Goal: Task Accomplishment & Management: Manage account settings

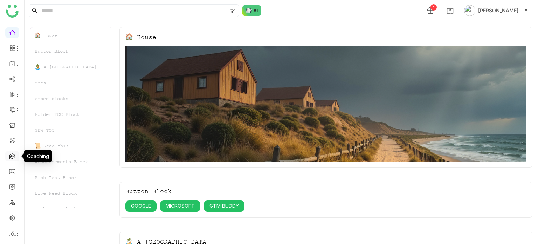
click at [13, 158] on link at bounding box center [12, 155] width 6 height 6
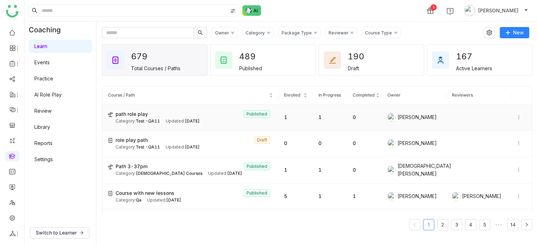
click at [138, 115] on span "path role play" at bounding box center [132, 114] width 32 height 8
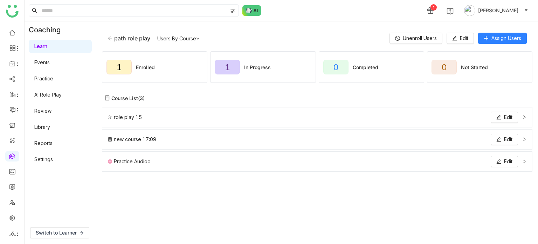
click at [369, 118] on div "role play 15 Edit" at bounding box center [313, 116] width 410 height 11
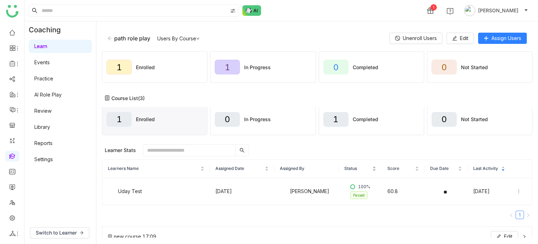
scroll to position [57, 0]
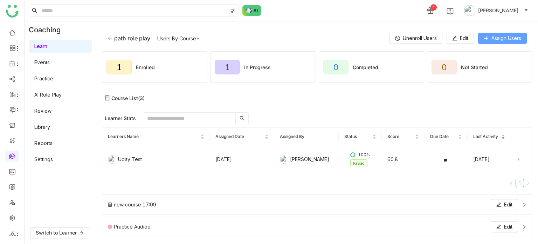
click at [492, 39] on span "Assign Users" at bounding box center [507, 38] width 30 height 8
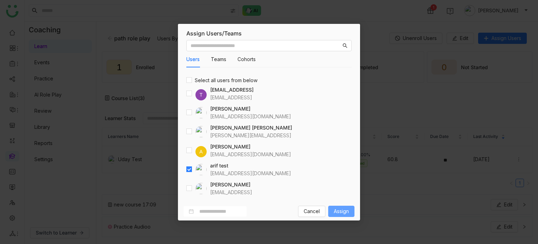
click at [343, 209] on span "Assign" at bounding box center [341, 211] width 15 height 8
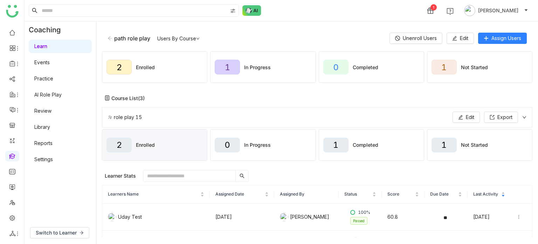
scroll to position [57, 0]
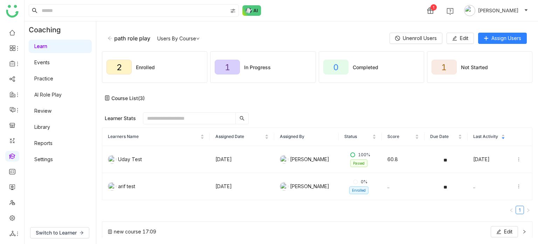
click at [42, 124] on link "Library" at bounding box center [42, 127] width 16 height 6
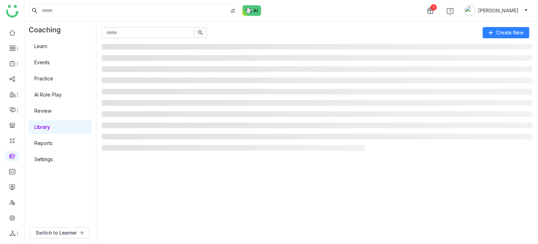
click at [42, 124] on link "Library" at bounding box center [42, 127] width 16 height 6
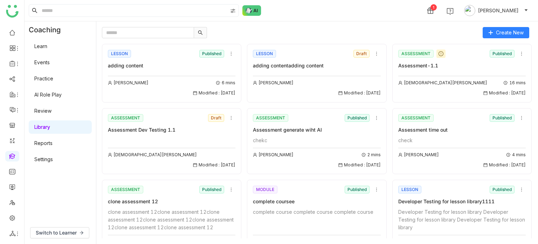
click at [42, 124] on link "Library" at bounding box center [42, 127] width 16 height 6
drag, startPoint x: 42, startPoint y: 121, endPoint x: 147, endPoint y: 92, distance: 108.3
click at [48, 118] on div "Learn Events Practice AI Role Play Review Library Reports Settings" at bounding box center [60, 102] width 71 height 129
click at [182, 99] on div "LESSON Published adding content Arif uddin 6 mins Modified : 02/09/2025" at bounding box center [171, 73] width 139 height 59
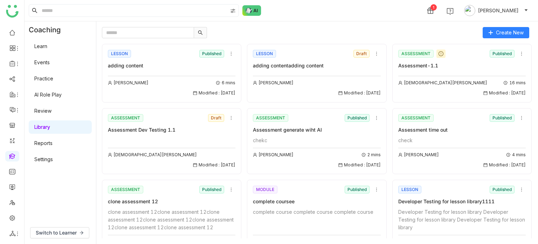
click at [182, 99] on div "LESSON Published adding content Arif uddin 6 mins Modified : 02/09/2025" at bounding box center [171, 73] width 139 height 59
click at [292, 30] on div at bounding box center [290, 32] width 376 height 11
click at [507, 39] on gtmb-course-listing "LESSON Published adding content Arif uddin 6 mins Modified : 02/09/2025 LESSON …" at bounding box center [317, 138] width 431 height 200
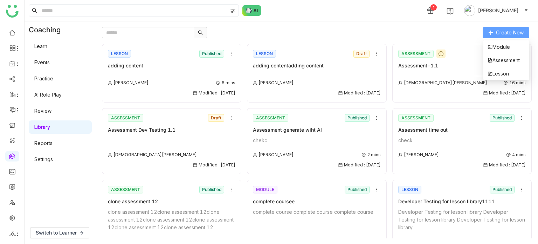
click at [528, 29] on button "Create New" at bounding box center [506, 32] width 47 height 11
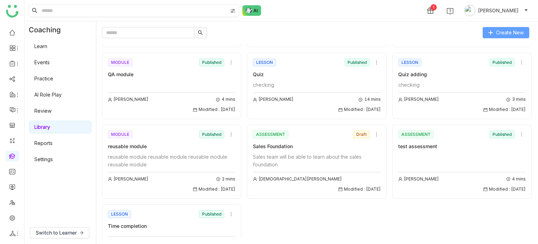
scroll to position [899, 0]
click at [142, 32] on input "text" at bounding box center [148, 32] width 92 height 11
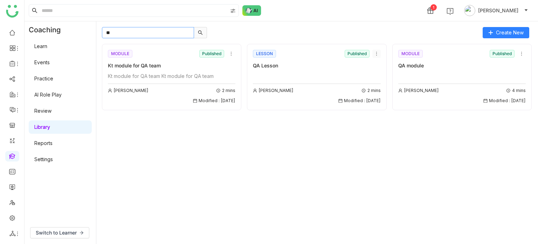
type input "**"
click at [376, 52] on icon at bounding box center [376, 53] width 5 height 5
click at [382, 108] on span "Delete" at bounding box center [384, 107] width 15 height 8
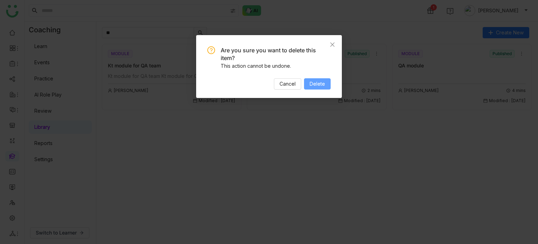
click at [327, 84] on button "Delete" at bounding box center [317, 83] width 27 height 11
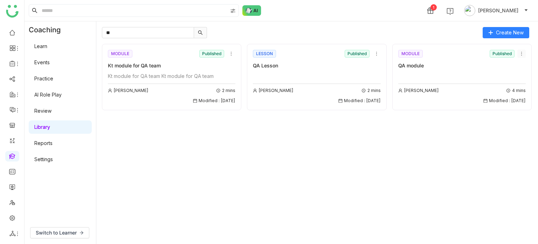
click at [521, 53] on icon at bounding box center [521, 53] width 5 height 5
click at [510, 107] on li "Delete" at bounding box center [505, 106] width 42 height 13
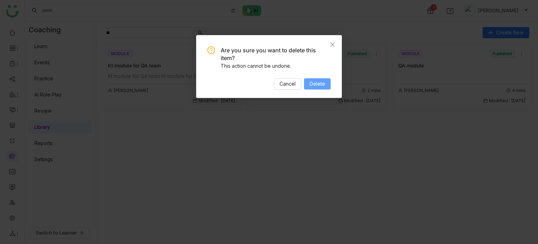
click at [321, 80] on span "Delete" at bounding box center [317, 84] width 15 height 8
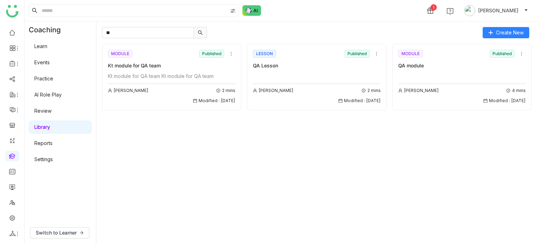
click at [345, 61] on div "LESSON Published QA Lesson" at bounding box center [317, 58] width 128 height 21
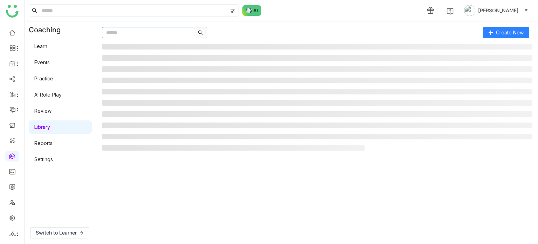
click at [176, 35] on input "text" at bounding box center [148, 32] width 92 height 11
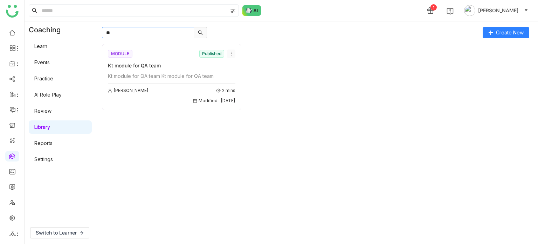
type input "**"
click at [231, 52] on icon at bounding box center [231, 53] width 5 height 5
click at [245, 106] on span "Delete" at bounding box center [239, 107] width 15 height 8
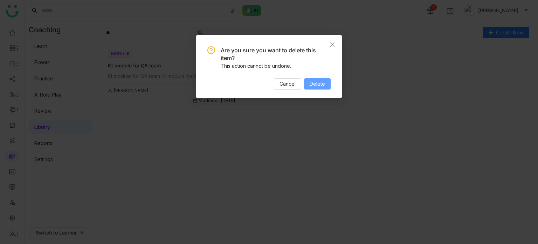
click at [318, 79] on button "Delete" at bounding box center [317, 83] width 27 height 11
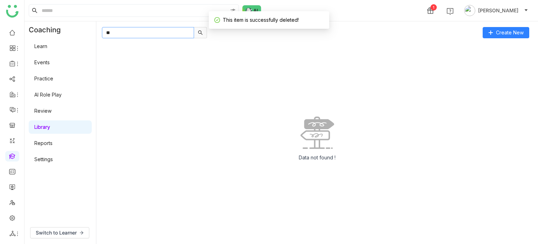
drag, startPoint x: 121, startPoint y: 32, endPoint x: 95, endPoint y: 32, distance: 26.3
click at [95, 32] on div "Coaching Learn Events Practice AI Role Play Review Library Reports Settings Swi…" at bounding box center [282, 132] width 514 height 222
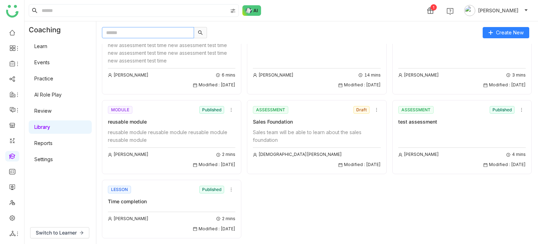
scroll to position [855, 0]
click at [120, 36] on input "text" at bounding box center [148, 32] width 92 height 11
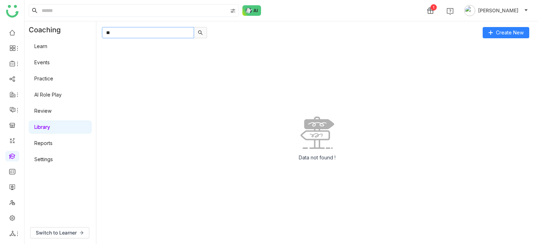
type input "*"
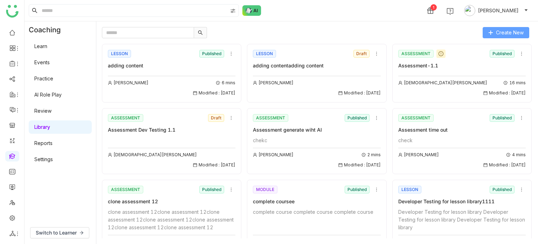
click at [523, 35] on span "Create New" at bounding box center [510, 33] width 28 height 8
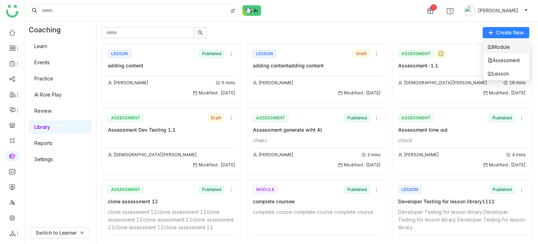
click at [508, 50] on span "Module" at bounding box center [499, 47] width 22 height 8
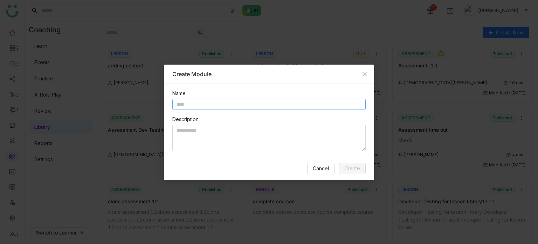
click at [250, 100] on input "text" at bounding box center [268, 103] width 193 height 11
type input "*********"
click at [231, 136] on textarea at bounding box center [268, 137] width 193 height 27
type textarea "**********"
click at [356, 166] on span "Create" at bounding box center [352, 168] width 16 height 8
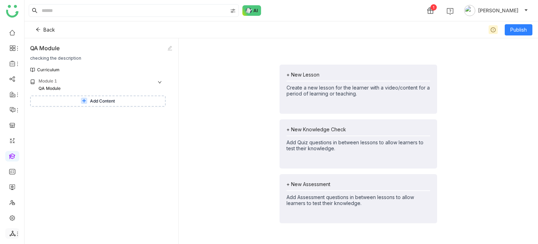
click at [13, 234] on icon at bounding box center [12, 233] width 6 height 6
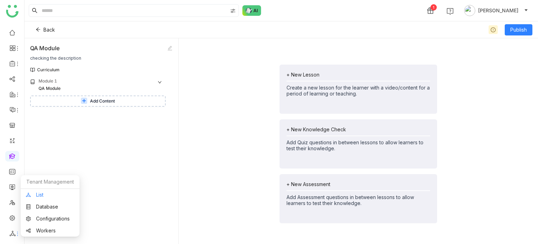
click at [49, 192] on link "List" at bounding box center [50, 194] width 48 height 5
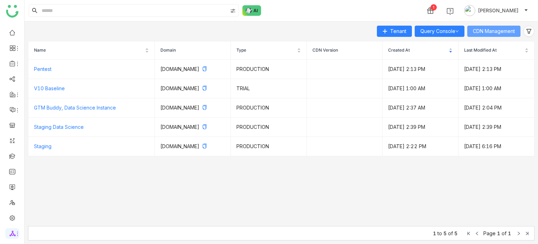
click at [502, 29] on span "CDN Management" at bounding box center [494, 31] width 42 height 8
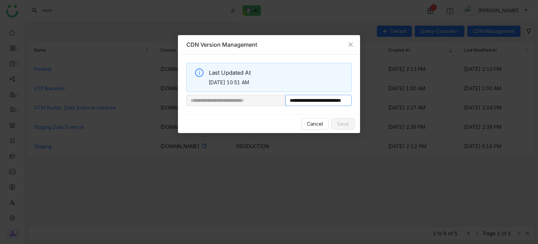
scroll to position [0, 26]
drag, startPoint x: 310, startPoint y: 100, endPoint x: 370, endPoint y: 96, distance: 59.7
click at [370, 96] on nz-modal-container "**********" at bounding box center [269, 122] width 538 height 244
paste input "**********"
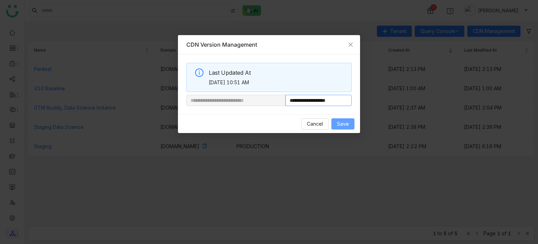
type input "**********"
click at [347, 120] on span "Save" at bounding box center [343, 124] width 12 height 8
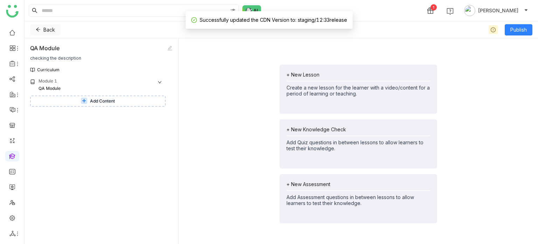
click at [40, 30] on icon at bounding box center [38, 29] width 5 height 5
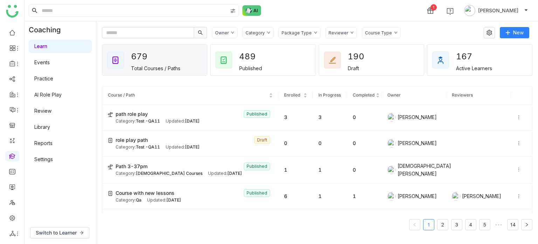
click at [11, 157] on link at bounding box center [12, 155] width 6 height 6
click at [513, 37] on button "New" at bounding box center [514, 32] width 29 height 11
click at [50, 130] on link "Library" at bounding box center [42, 127] width 16 height 6
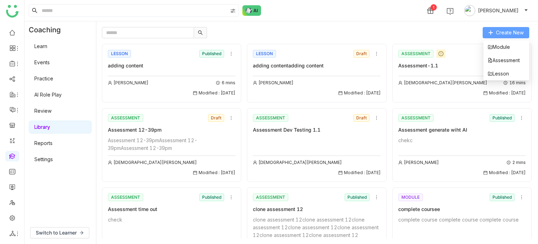
click at [512, 34] on span "Create New" at bounding box center [510, 33] width 28 height 8
click at [507, 46] on span "Module" at bounding box center [499, 47] width 22 height 8
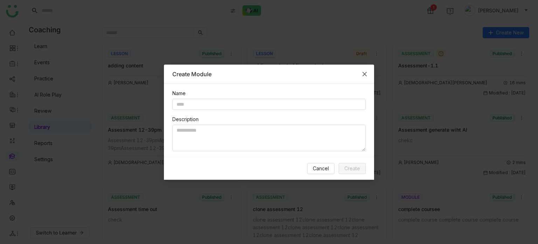
click at [368, 71] on span "Close" at bounding box center [364, 73] width 19 height 19
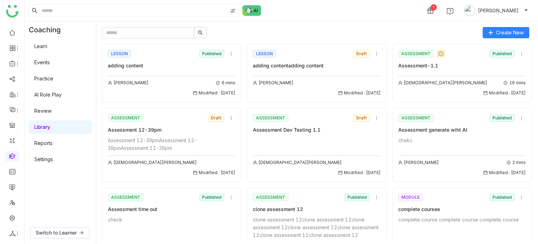
click at [157, 26] on div "Create New LESSON Published adding content Arif uddin 6 mins Modified : 02/09/2…" at bounding box center [317, 132] width 442 height 222
click at [157, 32] on input "text" at bounding box center [148, 32] width 92 height 11
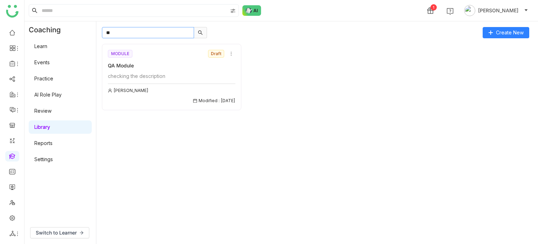
type input "**"
click at [203, 62] on div "QA Module" at bounding box center [172, 66] width 128 height 8
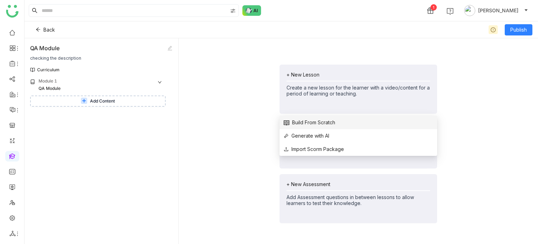
click at [317, 122] on span "Build From Scratch" at bounding box center [310, 122] width 52 height 8
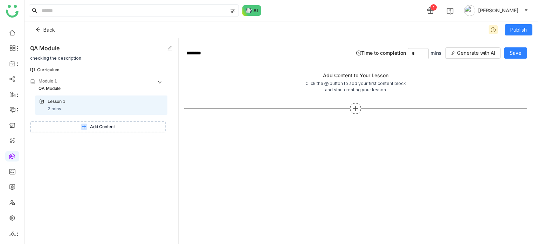
click at [353, 108] on icon at bounding box center [356, 108] width 6 height 6
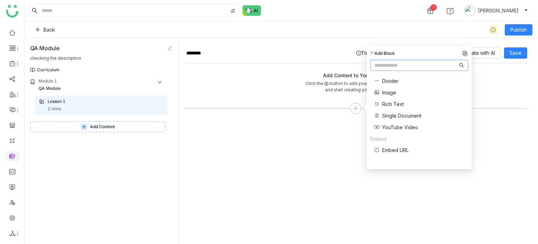
click at [385, 103] on span "Rich Text" at bounding box center [393, 103] width 22 height 7
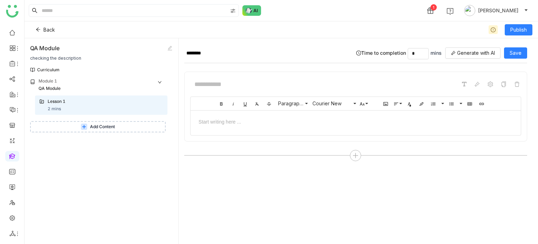
click at [241, 93] on div "Bold Italic Underline Clear Formatting Strikethrough Paragraph Format Normal He…" at bounding box center [355, 106] width 343 height 70
click at [244, 84] on input at bounding box center [242, 83] width 105 height 13
type input "**********"
click at [272, 124] on div at bounding box center [356, 120] width 330 height 21
click at [512, 52] on span "Save" at bounding box center [516, 53] width 12 height 8
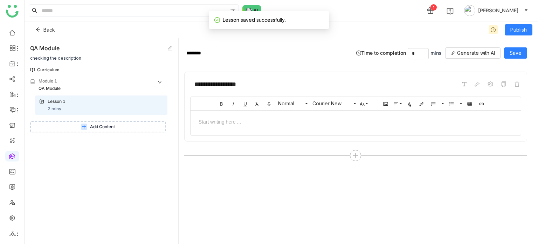
click at [266, 125] on div at bounding box center [356, 120] width 330 height 21
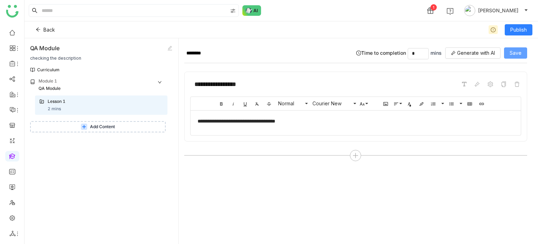
click at [514, 50] on span "Save" at bounding box center [516, 53] width 12 height 8
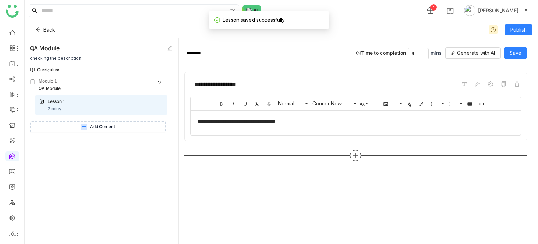
click at [353, 154] on icon at bounding box center [356, 155] width 6 height 6
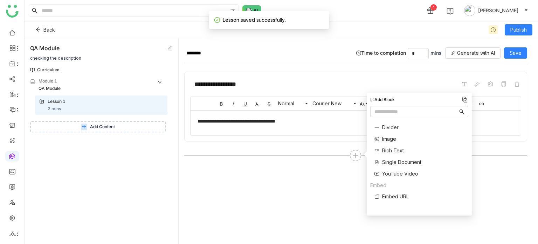
click at [390, 139] on span "Image" at bounding box center [389, 138] width 14 height 7
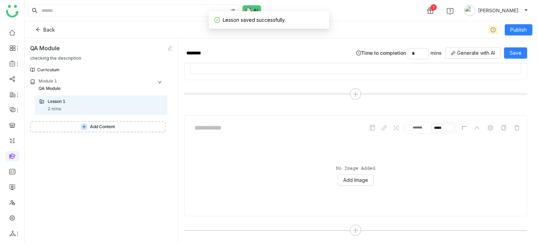
scroll to position [62, 0]
click at [259, 129] on input at bounding box center [242, 127] width 105 height 13
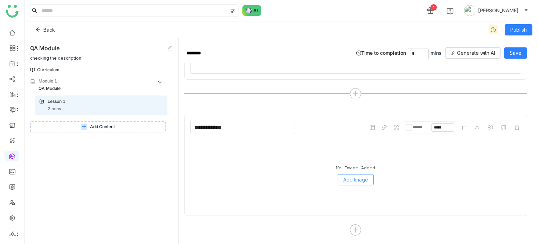
type input "**********"
click at [365, 177] on span "Add Image" at bounding box center [355, 180] width 25 height 8
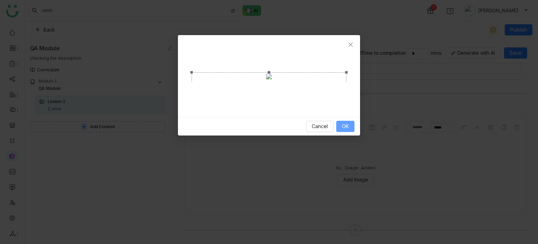
click at [342, 132] on button "OK" at bounding box center [345, 126] width 18 height 11
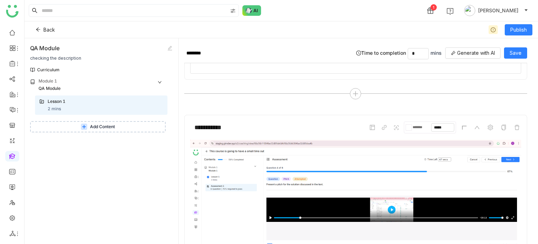
scroll to position [0, 0]
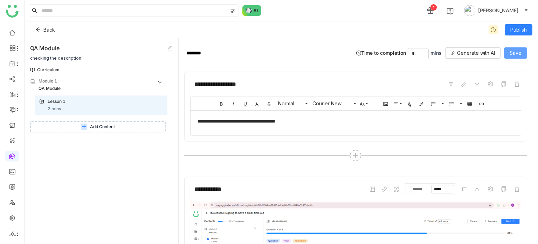
click at [514, 48] on button "Save" at bounding box center [515, 52] width 23 height 11
click at [96, 130] on button "Add Content" at bounding box center [98, 126] width 136 height 11
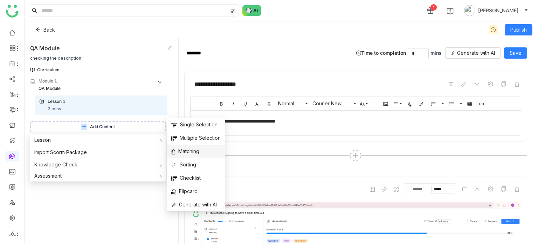
scroll to position [37, 0]
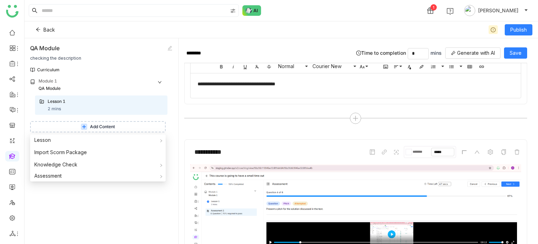
click at [102, 207] on div "Module 1 QA Module Lesson 1 2 mins Add Content" at bounding box center [101, 161] width 143 height 166
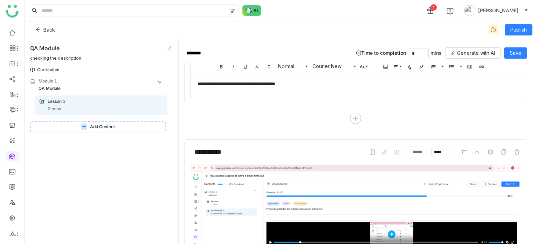
scroll to position [0, 0]
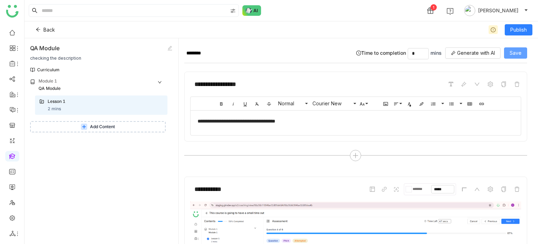
click at [521, 48] on button "Save" at bounding box center [515, 52] width 23 height 11
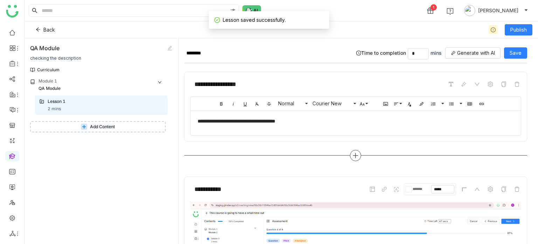
scroll to position [160, 0]
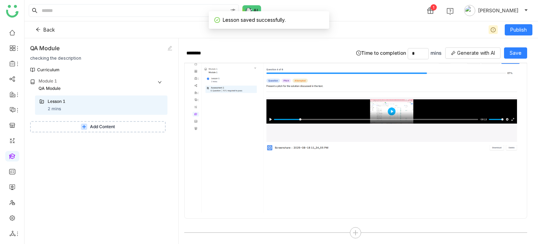
click at [91, 129] on span "Add Content" at bounding box center [102, 126] width 25 height 7
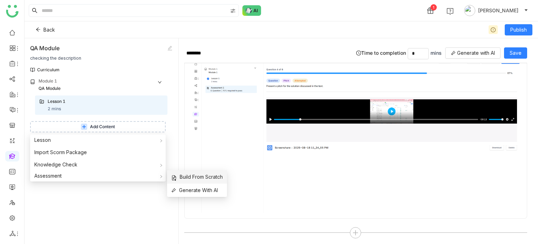
click at [205, 178] on span "Build From Scratch" at bounding box center [197, 177] width 52 height 8
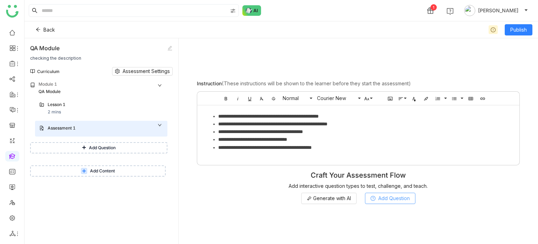
click at [392, 198] on span "Add Question" at bounding box center [394, 198] width 32 height 8
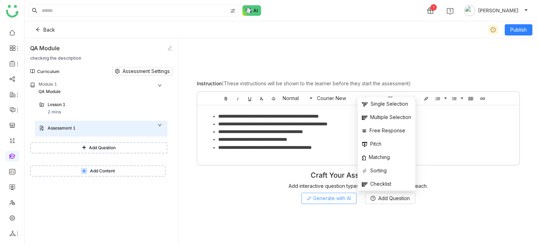
click at [336, 198] on span "Generate with AI" at bounding box center [332, 198] width 38 height 8
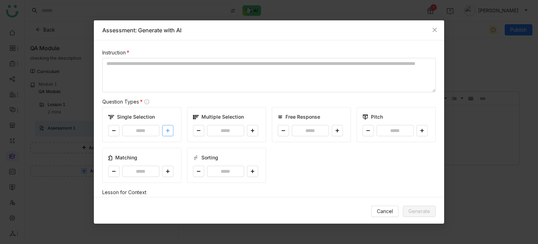
click at [167, 130] on icon at bounding box center [168, 130] width 4 height 0
type input "*"
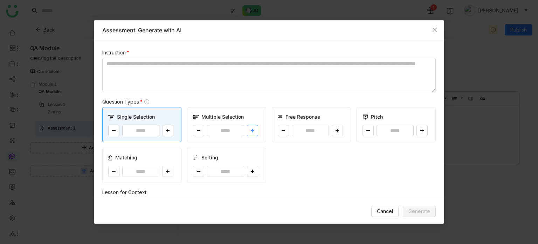
click at [253, 130] on button at bounding box center [252, 130] width 11 height 11
type input "*"
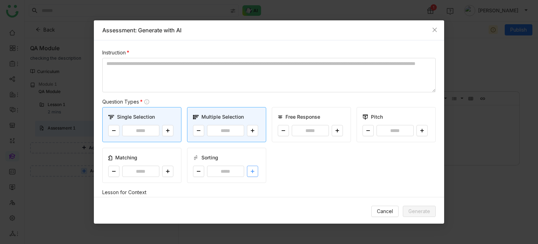
click at [250, 176] on button at bounding box center [252, 170] width 11 height 11
type input "*"
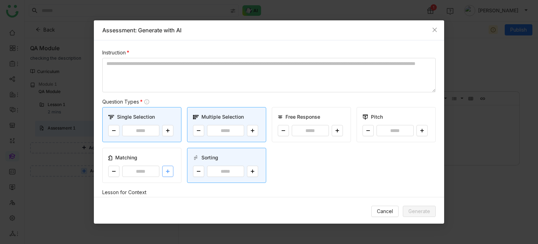
click at [166, 174] on button at bounding box center [167, 170] width 11 height 11
type input "*"
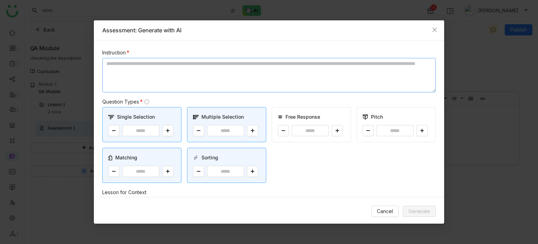
drag, startPoint x: 208, startPoint y: 51, endPoint x: 207, endPoint y: 65, distance: 13.7
click at [207, 57] on div "Instruction *" at bounding box center [269, 70] width 334 height 43
click at [207, 65] on textarea at bounding box center [269, 75] width 334 height 34
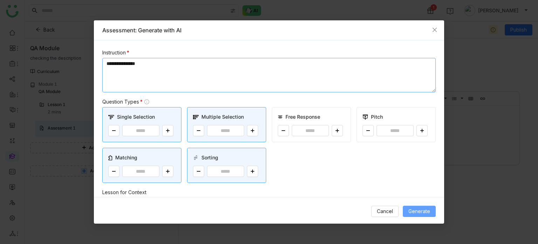
type textarea "**********"
click at [424, 209] on span "Generate" at bounding box center [420, 211] width 22 height 8
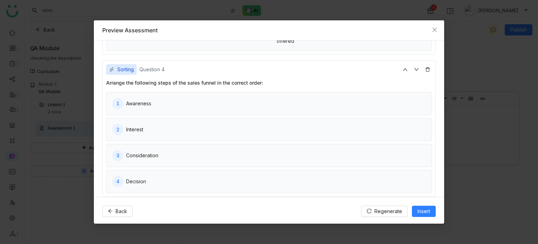
scroll to position [423, 0]
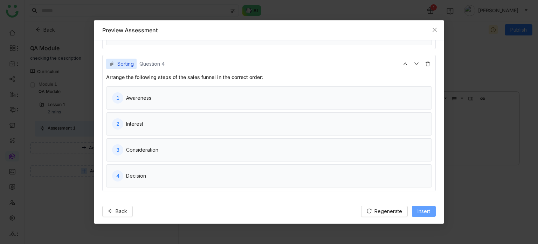
click at [433, 210] on button "Insert" at bounding box center [424, 210] width 24 height 11
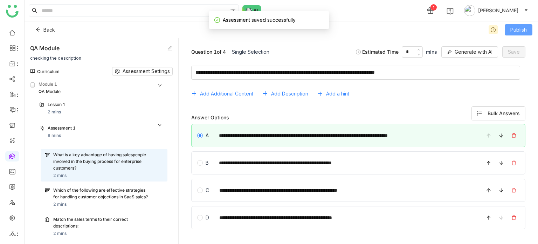
click at [528, 28] on button "Publish" at bounding box center [519, 29] width 28 height 11
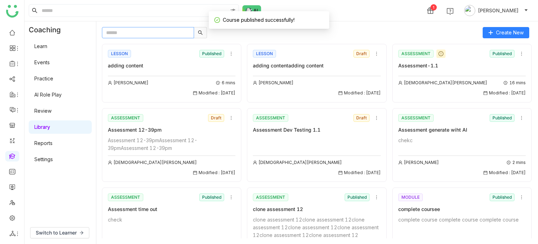
click at [154, 35] on input "text" at bounding box center [148, 32] width 92 height 11
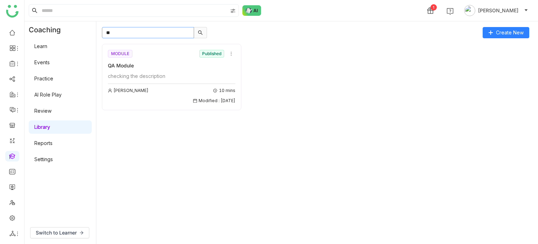
type input "**"
click at [169, 63] on div "QA Module" at bounding box center [172, 66] width 128 height 8
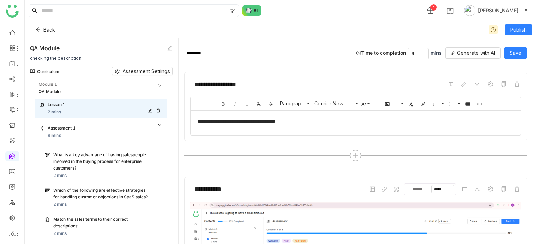
scroll to position [61, 0]
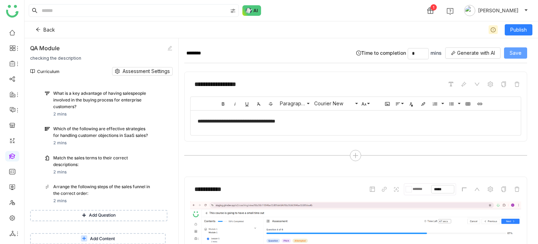
click at [510, 51] on button "Save" at bounding box center [515, 52] width 23 height 11
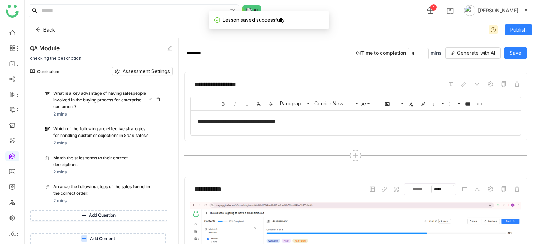
scroll to position [0, 0]
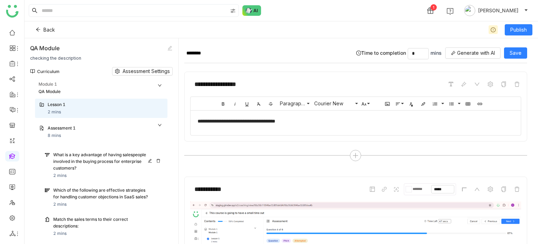
click at [84, 155] on div "What is a key advantage of having salespeople involved in the buying process fo…" at bounding box center [101, 161] width 97 height 20
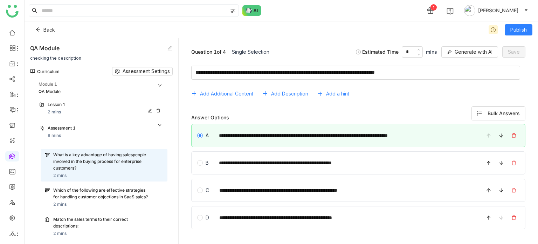
click at [74, 106] on div "Lesson 1" at bounding box center [99, 104] width 102 height 7
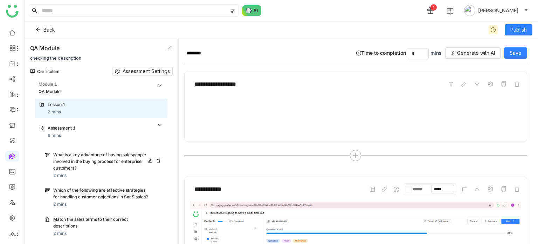
click at [94, 158] on div "What is a key advantage of having salespeople involved in the buying process fo…" at bounding box center [101, 161] width 97 height 20
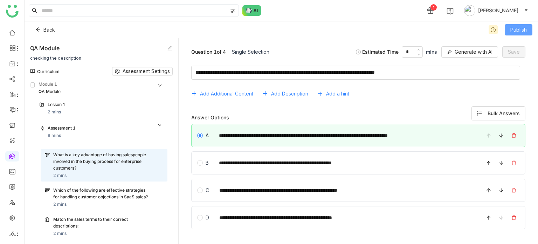
click at [513, 26] on span "Publish" at bounding box center [519, 30] width 16 height 8
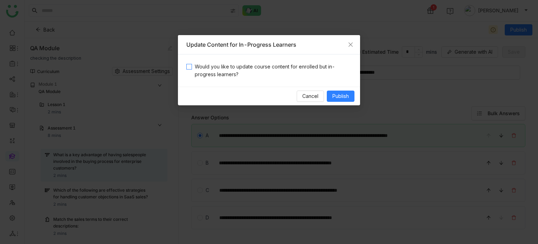
click at [286, 75] on span "Would you like to update course content for enrolled but in-progress learners?" at bounding box center [272, 70] width 160 height 15
click at [350, 99] on button "Publish" at bounding box center [341, 95] width 28 height 11
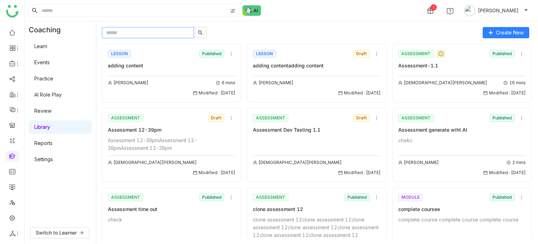
click at [171, 33] on input "text" at bounding box center [148, 32] width 92 height 11
click at [171, 33] on input "*" at bounding box center [148, 32] width 92 height 11
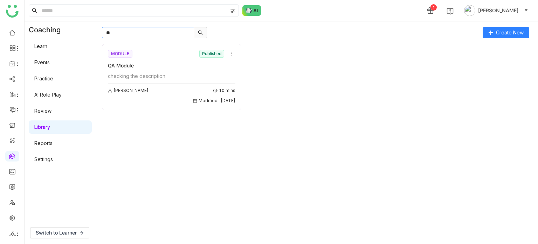
type input "**"
click at [156, 68] on div "QA Module" at bounding box center [172, 66] width 128 height 8
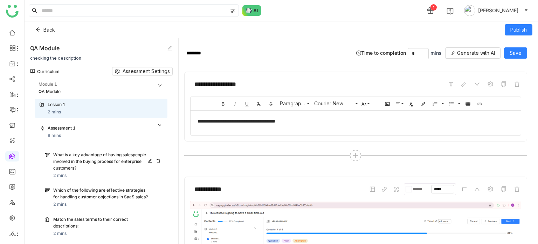
click at [96, 155] on div "What is a key advantage of having salespeople involved in the buying process fo…" at bounding box center [101, 161] width 97 height 20
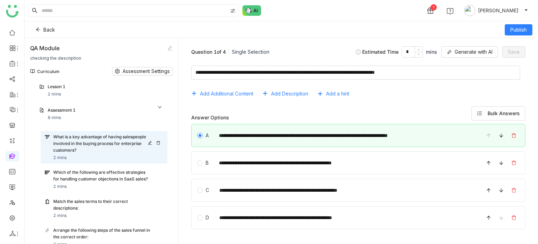
scroll to position [18, 0]
click at [144, 63] on div "Curriculum Assessment Settings" at bounding box center [101, 71] width 143 height 20
click at [145, 74] on span "Assessment Settings" at bounding box center [146, 71] width 47 height 8
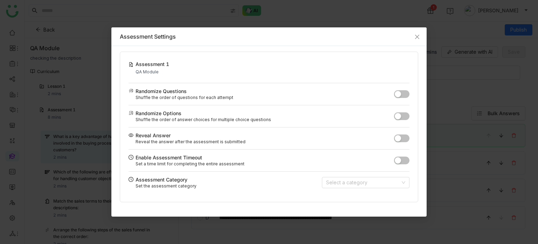
click at [405, 160] on button "button" at bounding box center [401, 160] width 15 height 8
click at [399, 142] on div "Reveal Answer Reveal the answer after the assessment is submitted" at bounding box center [269, 138] width 281 height 22
click at [402, 135] on button "button" at bounding box center [401, 138] width 15 height 8
click at [376, 186] on input at bounding box center [363, 182] width 74 height 11
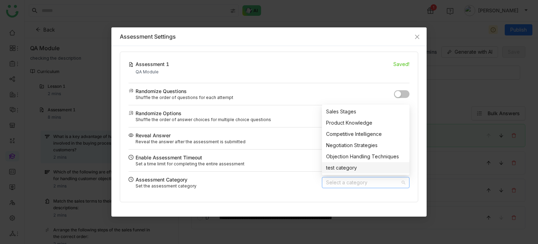
click at [348, 171] on div "test category" at bounding box center [365, 168] width 79 height 8
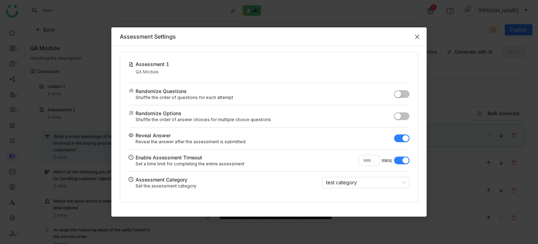
click at [416, 35] on icon "Close" at bounding box center [418, 37] width 6 height 6
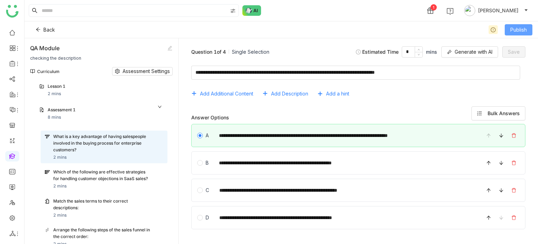
click at [521, 26] on span "Publish" at bounding box center [519, 30] width 16 height 8
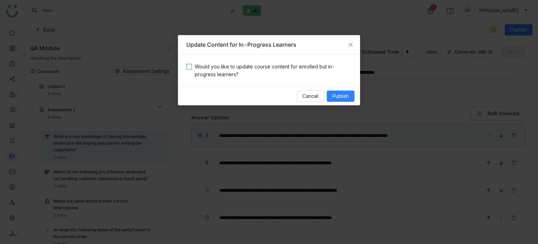
click at [261, 64] on span "Would you like to update course content for enrolled but in-progress learners?" at bounding box center [272, 70] width 160 height 15
click at [336, 95] on span "Publish" at bounding box center [341, 96] width 16 height 8
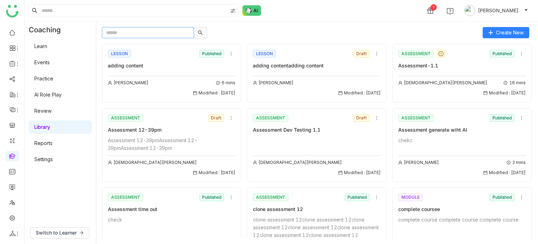
click at [161, 35] on input "text" at bounding box center [148, 32] width 92 height 11
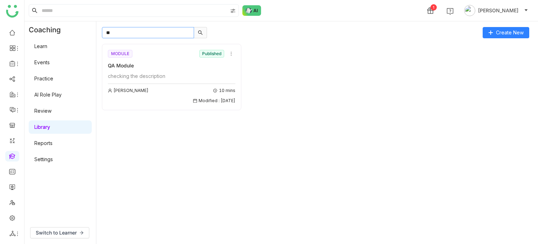
type input "**"
click at [164, 71] on div "MODULE Published QA Module checking the description Arif uddin 10 mins Modified…" at bounding box center [172, 76] width 128 height 56
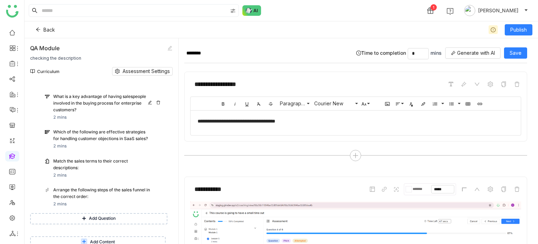
scroll to position [61, 0]
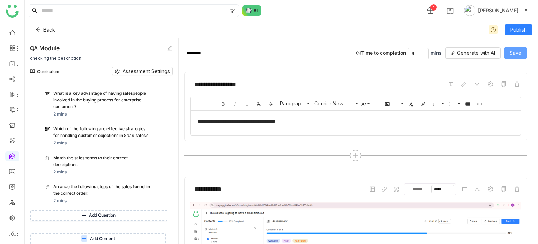
click at [515, 56] on span "Save" at bounding box center [516, 53] width 12 height 8
click at [521, 30] on span "Publish" at bounding box center [519, 30] width 16 height 8
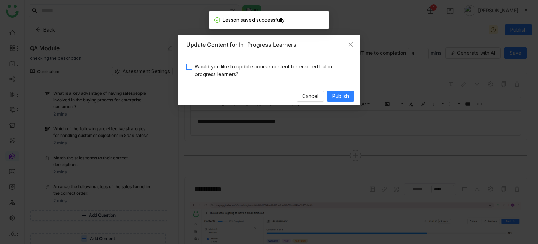
click at [280, 67] on span "Would you like to update course content for enrolled but in-progress learners?" at bounding box center [272, 70] width 160 height 15
click at [350, 95] on button "Publish" at bounding box center [341, 95] width 28 height 11
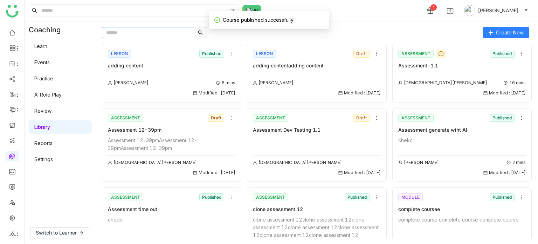
click at [125, 32] on input "text" at bounding box center [148, 32] width 92 height 11
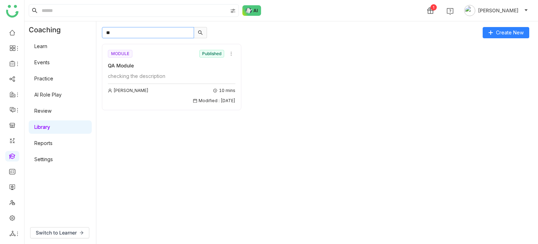
type input "**"
click at [0, 162] on ul at bounding box center [12, 132] width 24 height 221
click at [13, 155] on link at bounding box center [12, 155] width 6 height 6
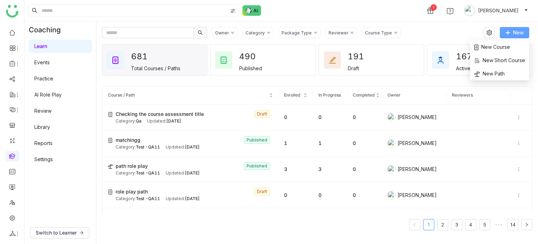
click at [524, 36] on button "New" at bounding box center [514, 32] width 29 height 11
click at [514, 49] on li "New Course" at bounding box center [499, 46] width 59 height 13
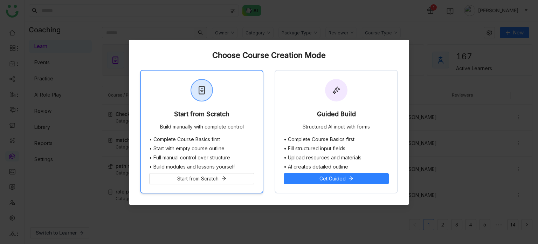
click at [237, 93] on div "Start from Scratch Build manually with complete control" at bounding box center [202, 103] width 122 height 66
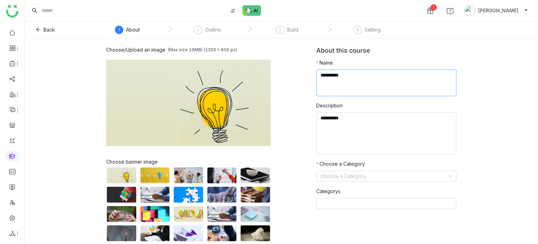
click at [341, 76] on textarea at bounding box center [386, 82] width 140 height 27
type textarea "**********"
type textarea "********"
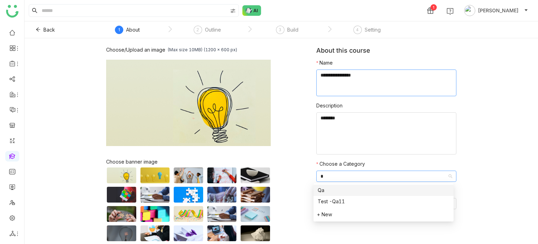
type input "**"
click at [332, 196] on nz-form-label "Categorys" at bounding box center [328, 192] width 24 height 11
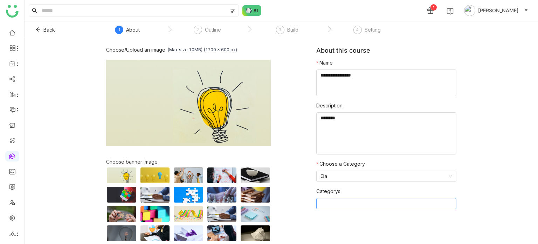
click at [332, 199] on nz-select-top-control at bounding box center [386, 203] width 140 height 11
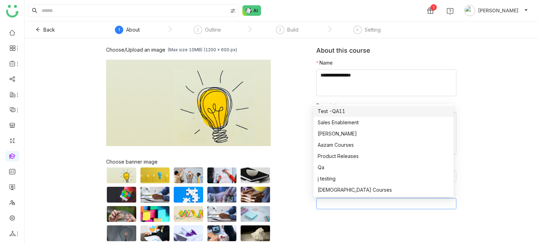
click at [341, 112] on div "Test -QA11" at bounding box center [384, 111] width 132 height 8
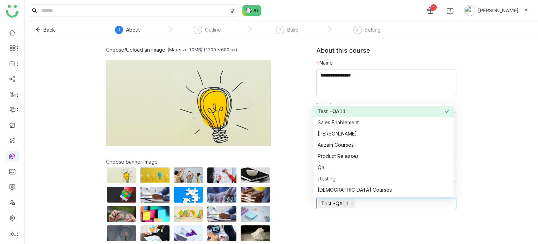
click at [463, 77] on div "Choose/Upload an image (Max size 10MB) (1200 x 600 px) Browse Image Choose bann…" at bounding box center [282, 140] width 514 height 205
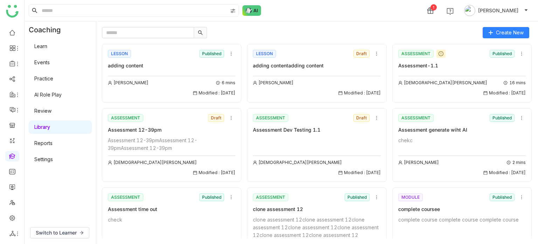
click at [47, 47] on link "Learn" at bounding box center [40, 46] width 13 height 6
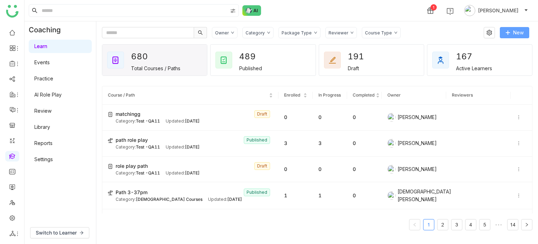
click at [513, 36] on button "New" at bounding box center [514, 32] width 29 height 11
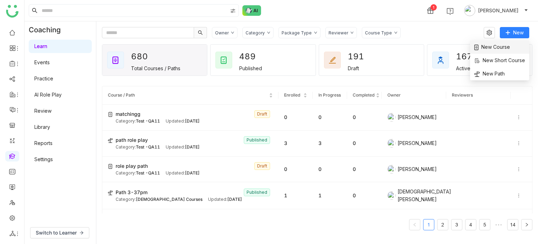
click at [502, 45] on span "New Course" at bounding box center [492, 47] width 36 height 8
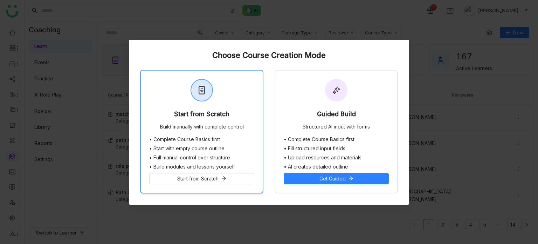
click at [221, 101] on div "Start from Scratch Build manually with complete control" at bounding box center [202, 103] width 122 height 66
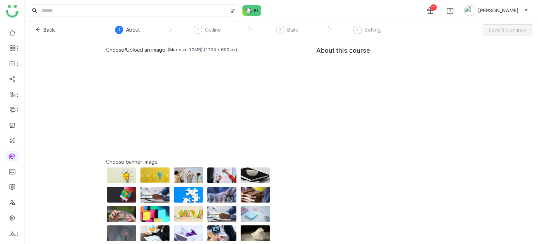
click at [340, 71] on div "Choose/Upload an image (Max size 10MB) (1200 x 600 px) Browse Image Choose bann…" at bounding box center [281, 160] width 350 height 226
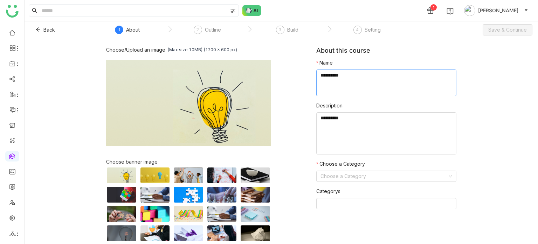
click at [340, 71] on textarea at bounding box center [386, 82] width 140 height 27
type textarea "**********"
type textarea "*"
click at [394, 81] on textarea at bounding box center [386, 82] width 140 height 27
type textarea "**********"
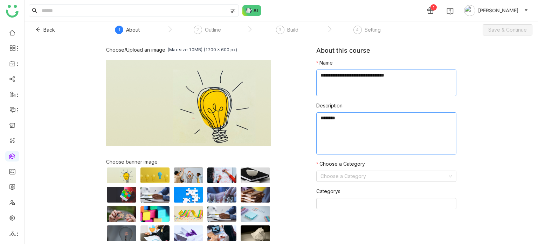
type textarea "********"
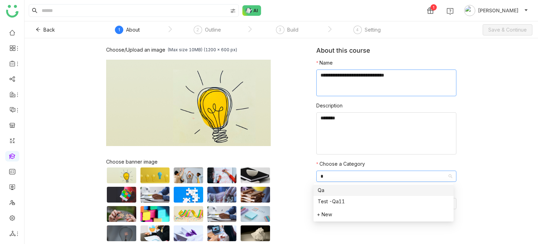
type input "**"
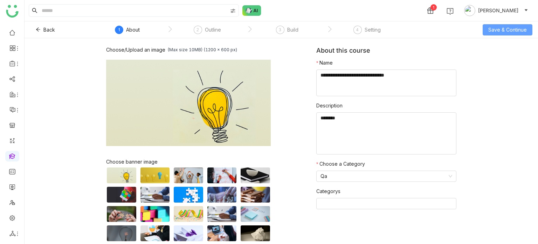
click at [526, 34] on button "Save & Continue" at bounding box center [508, 29] width 50 height 11
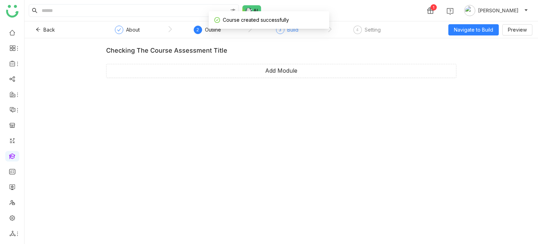
click at [279, 31] on span "3" at bounding box center [280, 29] width 2 height 5
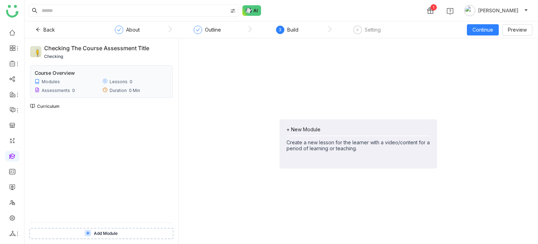
click at [296, 127] on div "+ New Module" at bounding box center [359, 129] width 144 height 6
click at [306, 158] on span "Add Module" at bounding box center [305, 160] width 28 height 8
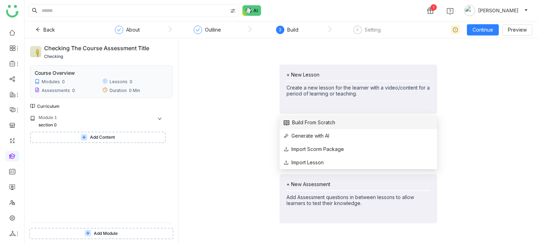
click at [320, 123] on span "Build From Scratch" at bounding box center [310, 122] width 52 height 8
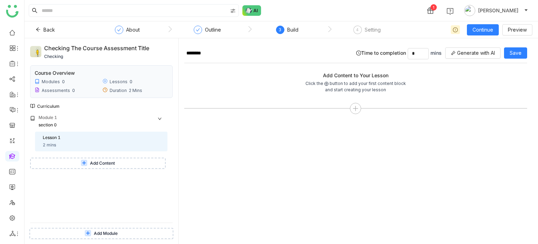
click at [65, 166] on button "Add Content" at bounding box center [98, 162] width 136 height 11
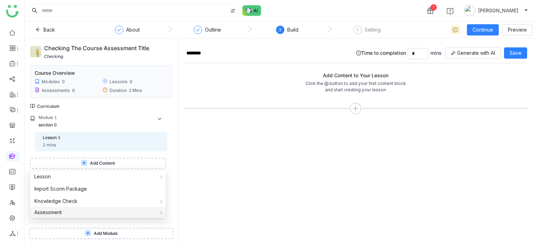
click at [73, 212] on div "Assessment" at bounding box center [98, 211] width 136 height 11
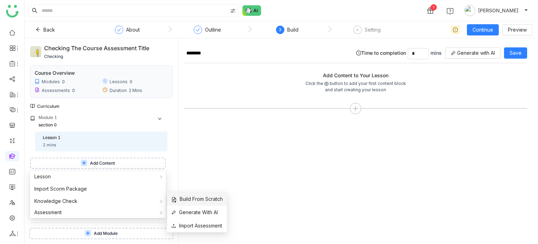
click at [185, 196] on span "Build From Scratch" at bounding box center [197, 199] width 52 height 8
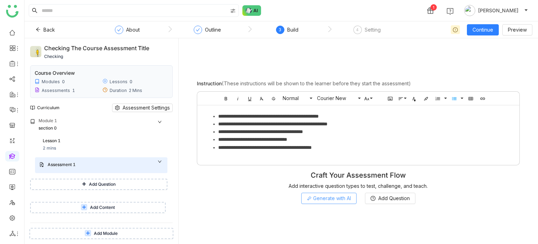
click at [356, 200] on button "Generate with AI" at bounding box center [328, 197] width 55 height 11
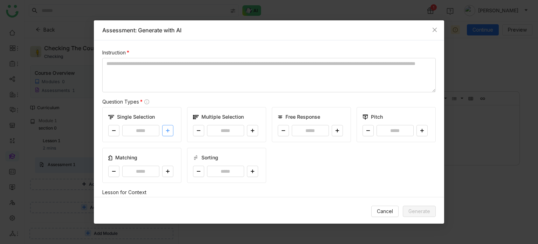
click at [165, 133] on button at bounding box center [167, 130] width 11 height 11
type input "*"
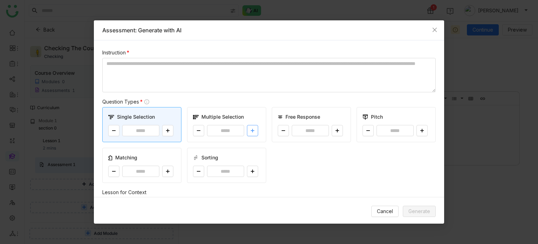
click at [250, 134] on button at bounding box center [252, 130] width 11 height 11
type input "*"
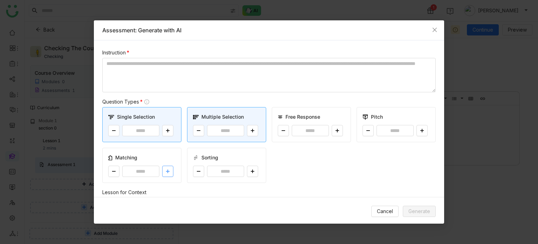
click at [166, 172] on icon at bounding box center [168, 171] width 4 height 4
type input "*"
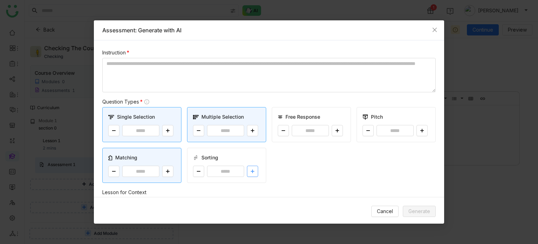
click at [256, 169] on button at bounding box center [252, 170] width 11 height 11
type input "*"
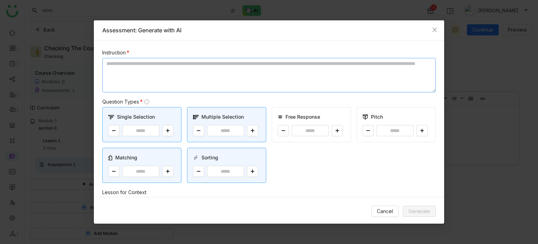
click at [237, 66] on textarea at bounding box center [269, 75] width 334 height 34
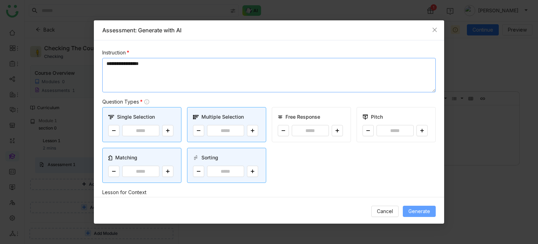
type textarea "**********"
click at [425, 206] on button "Generate" at bounding box center [419, 210] width 33 height 11
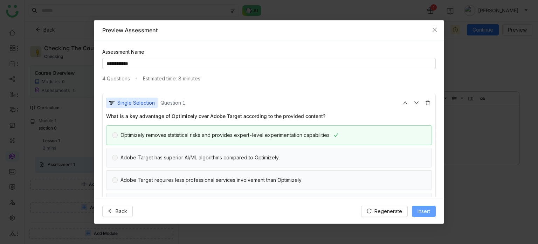
click at [424, 216] on button "Insert" at bounding box center [424, 210] width 24 height 11
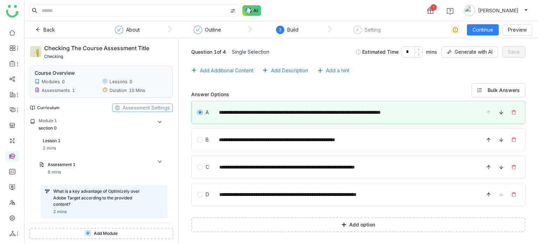
click at [148, 110] on span "Assessment Settings" at bounding box center [146, 108] width 47 height 8
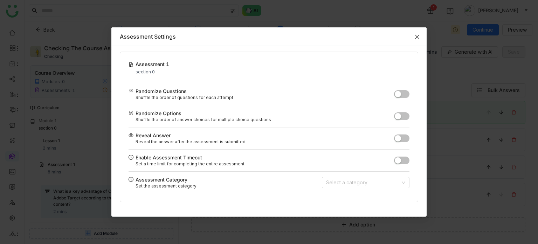
click at [418, 40] on span "Close" at bounding box center [417, 36] width 19 height 19
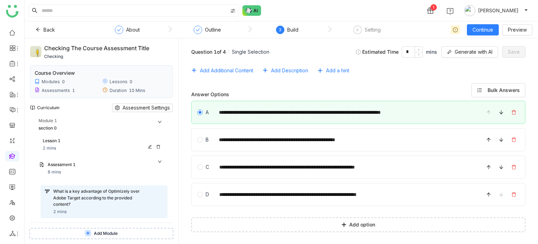
scroll to position [126, 0]
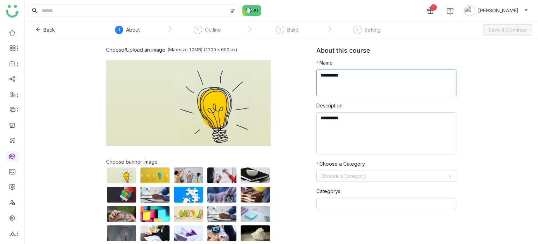
click at [373, 76] on textarea at bounding box center [386, 82] width 140 height 27
type textarea "**********"
type textarea "*"
type textarea "*****"
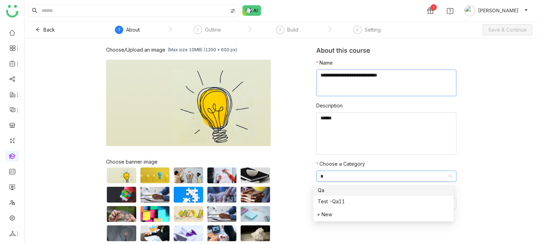
type input "**"
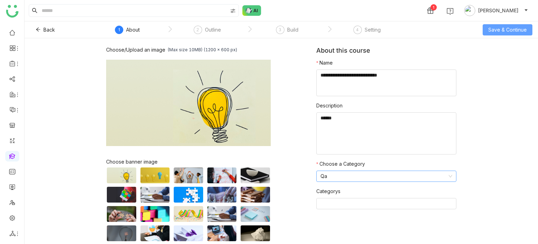
click at [518, 26] on span "Save & Continue" at bounding box center [508, 30] width 39 height 8
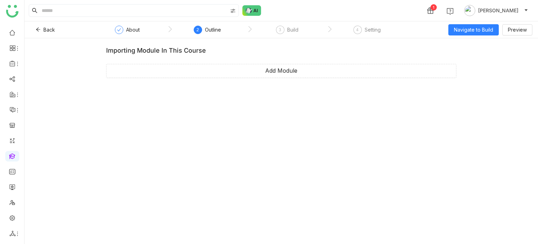
click at [477, 36] on div "Back About 2 Outline 3 Build 4 Setting Navigate to Build Preview" at bounding box center [282, 29] width 514 height 17
click at [477, 33] on span "Navigate to Build" at bounding box center [473, 30] width 39 height 8
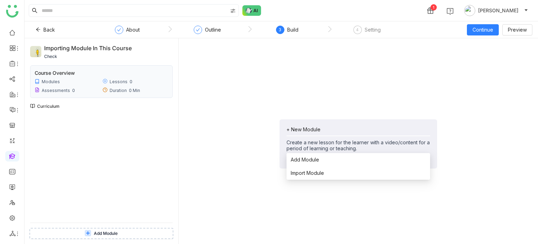
click at [298, 128] on div "+ New Module" at bounding box center [359, 129] width 144 height 6
click at [315, 175] on span "Import Module" at bounding box center [307, 173] width 33 height 8
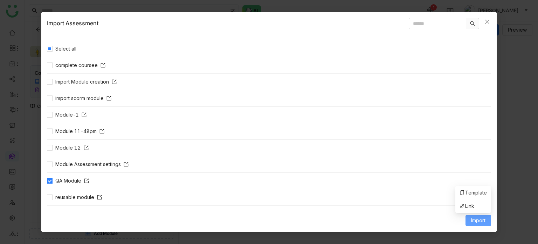
click at [478, 222] on span "Import" at bounding box center [478, 220] width 14 height 8
click at [479, 217] on span "Import" at bounding box center [478, 220] width 14 height 8
click at [488, 203] on li "Link" at bounding box center [474, 205] width 36 height 13
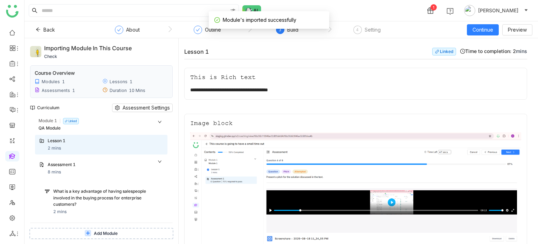
scroll to position [93, 0]
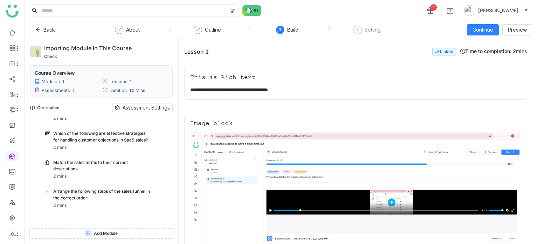
click at [119, 231] on button "Add Module" at bounding box center [101, 232] width 144 height 11
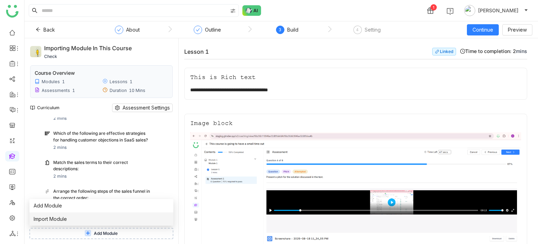
click at [103, 218] on li "Import Module" at bounding box center [101, 218] width 144 height 13
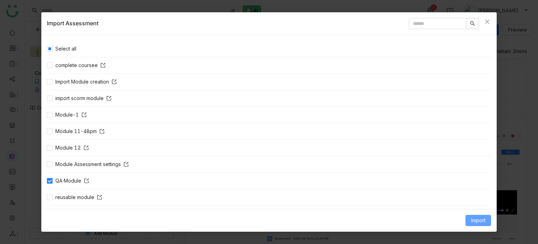
click at [476, 216] on button "Import" at bounding box center [479, 219] width 26 height 11
click at [441, 18] on input "text" at bounding box center [437, 23] width 57 height 11
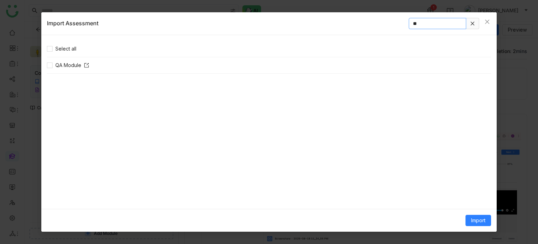
type input "*"
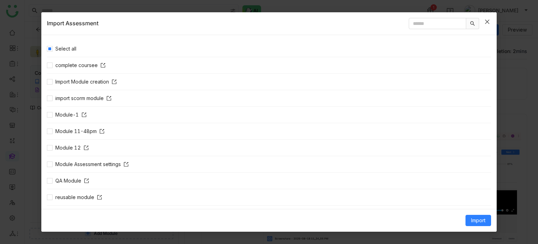
click at [488, 19] on icon "Close" at bounding box center [488, 22] width 6 height 6
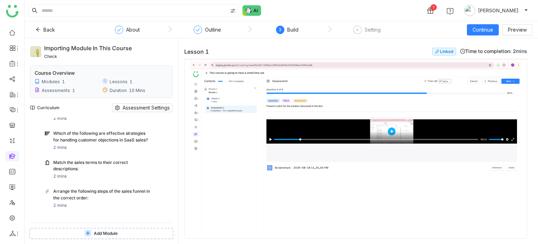
click at [118, 232] on button "Add Module" at bounding box center [101, 232] width 144 height 11
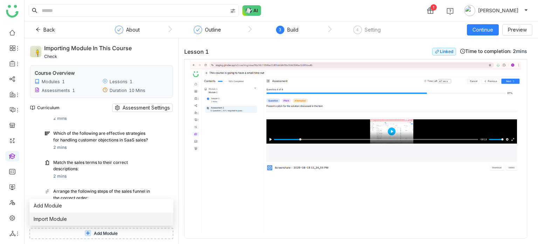
click at [87, 220] on li "Import Module" at bounding box center [101, 218] width 144 height 13
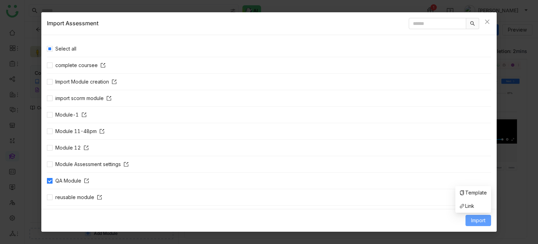
click at [475, 220] on span "Import" at bounding box center [478, 220] width 14 height 8
click at [467, 192] on span "Template" at bounding box center [473, 193] width 27 height 8
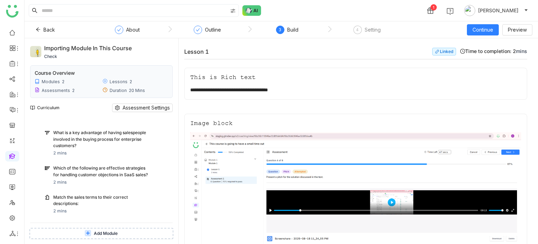
scroll to position [59, 0]
click at [486, 32] on span "Continue" at bounding box center [483, 30] width 21 height 8
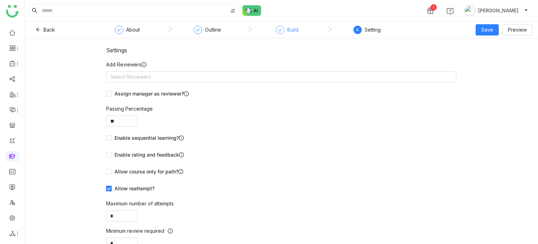
click at [283, 33] on div "Build" at bounding box center [287, 32] width 22 height 13
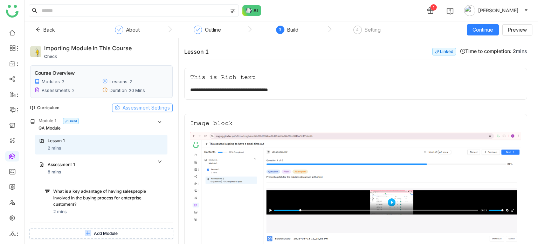
click at [143, 107] on span "Assessment Settings" at bounding box center [146, 108] width 47 height 8
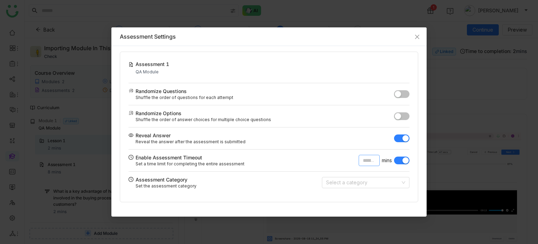
click at [369, 160] on input "*" at bounding box center [369, 160] width 21 height 11
type input "*"
click at [415, 38] on icon "Close" at bounding box center [418, 37] width 6 height 6
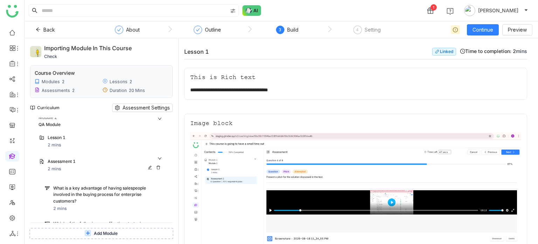
scroll to position [209, 0]
click at [155, 106] on span "Assessment Settings" at bounding box center [146, 108] width 47 height 8
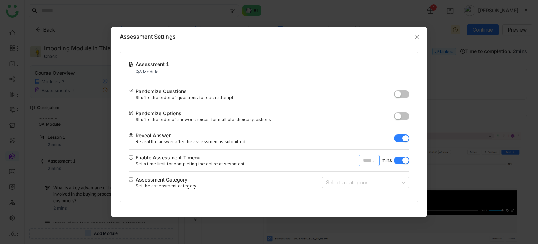
click at [375, 165] on div "Enable Assessment Timeout Set a time limit for completing the entire assessment…" at bounding box center [269, 160] width 281 height 22
click at [375, 165] on input "*" at bounding box center [369, 160] width 21 height 11
type input "*"
click at [418, 33] on span "Close" at bounding box center [417, 36] width 19 height 19
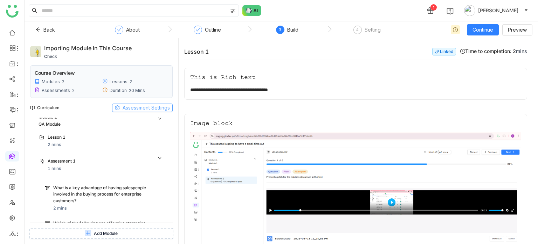
click at [124, 104] on span "Assessment Settings" at bounding box center [146, 108] width 47 height 8
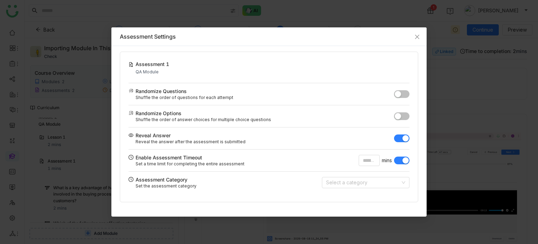
click at [86, 112] on nz-modal-container "Assessment Settings Assessment 1 QA Module Randomize Questions Shuffle the orde…" at bounding box center [269, 122] width 538 height 244
click at [420, 35] on span "Close" at bounding box center [417, 36] width 19 height 19
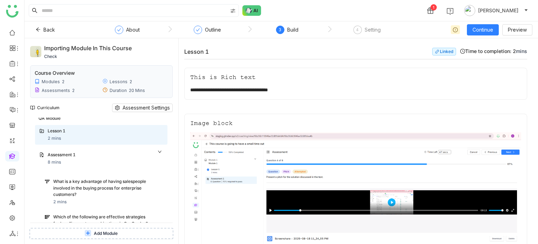
scroll to position [0, 0]
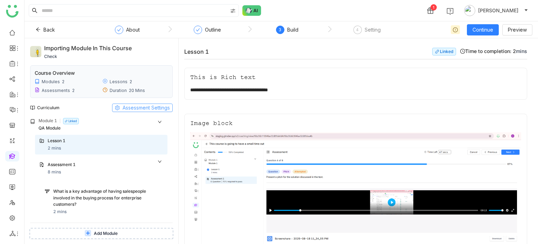
click at [157, 106] on span "Assessment Settings" at bounding box center [146, 108] width 47 height 8
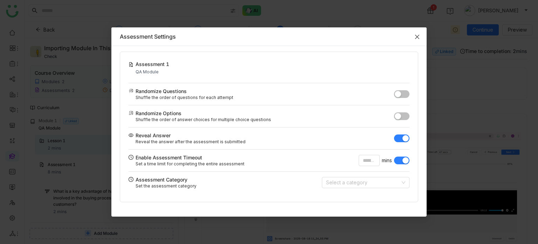
click at [418, 30] on span "Close" at bounding box center [417, 36] width 19 height 19
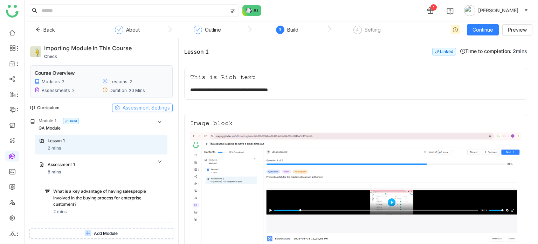
click at [150, 104] on span "Assessment Settings" at bounding box center [146, 108] width 47 height 8
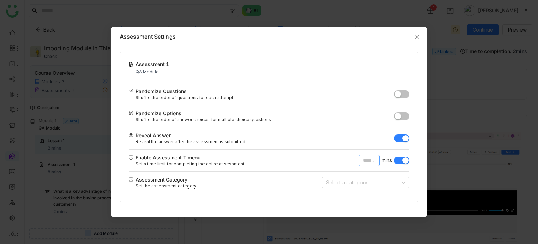
click at [369, 159] on input "*" at bounding box center [369, 160] width 21 height 11
type input "*"
click at [419, 32] on span "Close" at bounding box center [417, 36] width 19 height 19
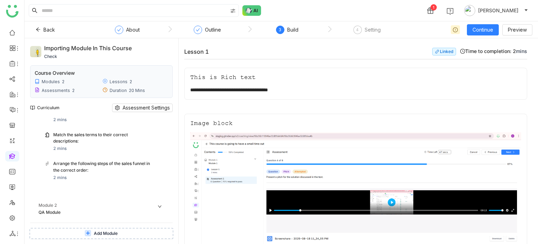
scroll to position [121, 0]
click at [153, 104] on span "Assessment Settings" at bounding box center [146, 108] width 47 height 8
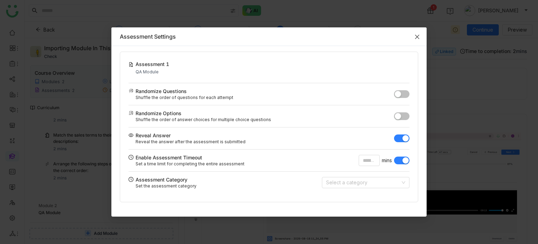
click at [419, 37] on icon "Close" at bounding box center [418, 37] width 6 height 6
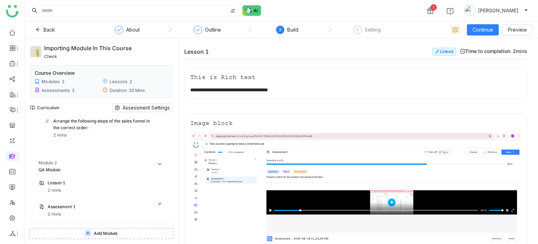
scroll to position [159, 0]
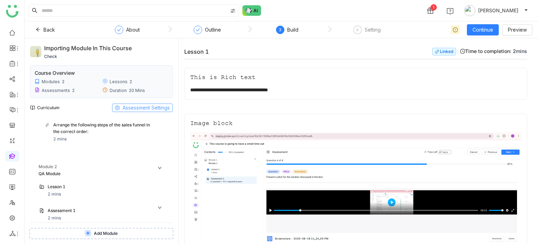
click at [145, 104] on span "Assessment Settings" at bounding box center [146, 108] width 47 height 8
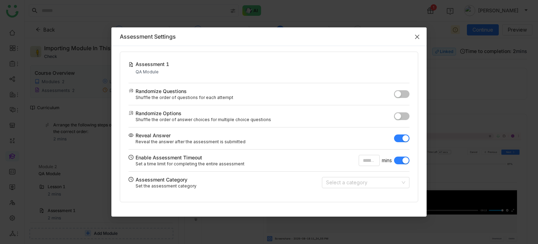
click at [422, 35] on span "Close" at bounding box center [417, 36] width 19 height 19
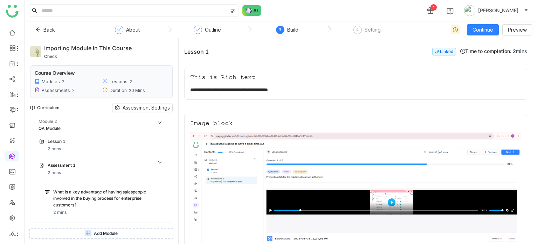
scroll to position [324, 0]
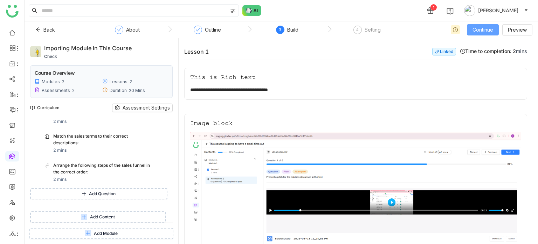
click at [497, 26] on button "Continue" at bounding box center [483, 29] width 32 height 11
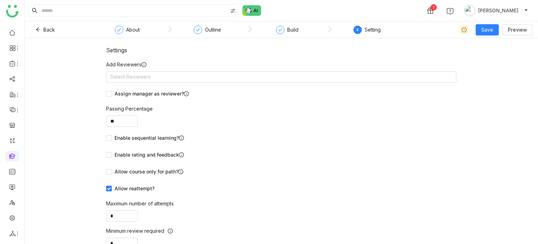
click at [247, 69] on nz-form-label "Add Reviewers" at bounding box center [281, 66] width 350 height 11
click at [246, 73] on nz-select-top-control "Select Reviewers" at bounding box center [281, 76] width 350 height 11
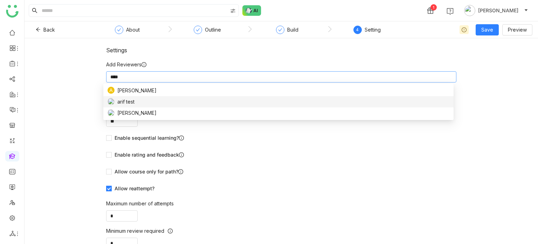
type input "****"
click at [152, 114] on div "[PERSON_NAME]" at bounding box center [279, 113] width 342 height 8
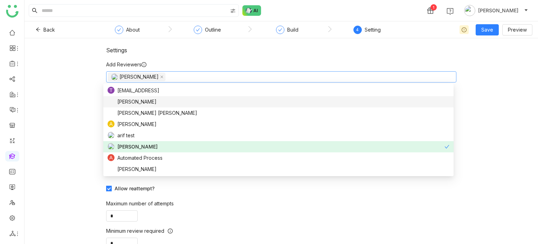
click at [440, 47] on div "Settings" at bounding box center [281, 50] width 350 height 7
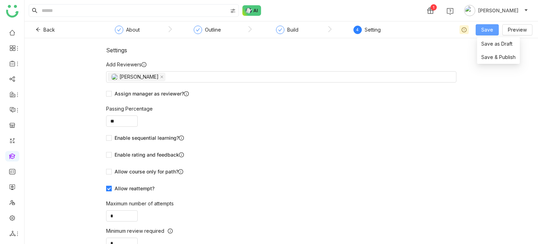
click at [485, 34] on button "Save" at bounding box center [487, 29] width 23 height 11
click at [494, 55] on span "Save & Publish" at bounding box center [498, 57] width 34 height 8
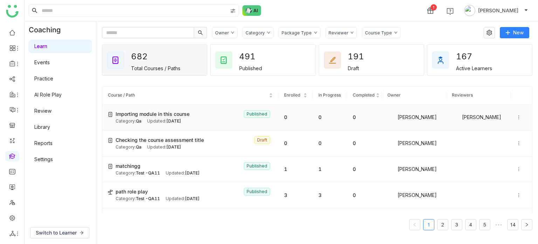
click at [517, 116] on icon at bounding box center [519, 117] width 5 height 5
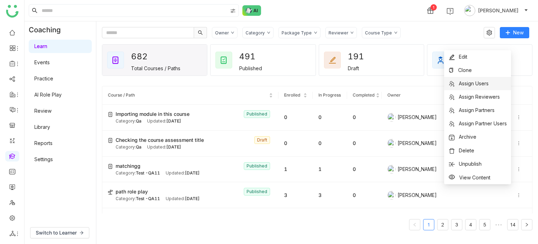
click at [481, 87] on span "Assign Users" at bounding box center [469, 84] width 40 height 8
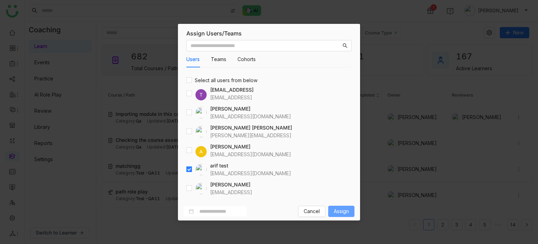
click at [348, 215] on button "Assign" at bounding box center [341, 210] width 26 height 11
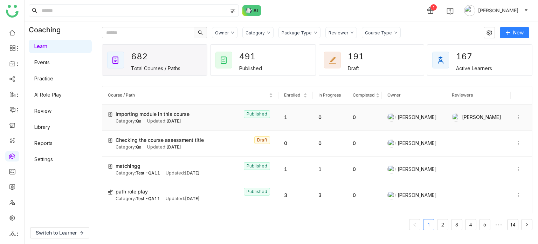
click at [519, 115] on icon at bounding box center [519, 117] width 1 height 4
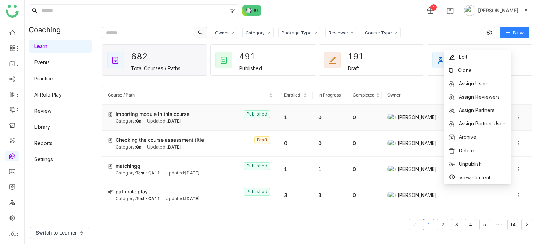
click at [185, 114] on span "Importing module in this course" at bounding box center [153, 114] width 74 height 8
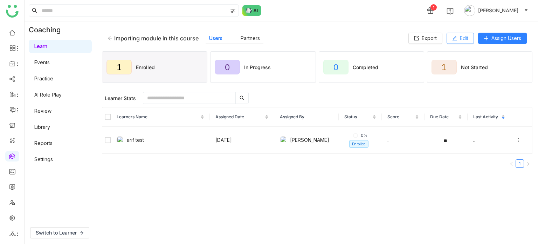
click at [460, 36] on span "Edit" at bounding box center [464, 38] width 8 height 8
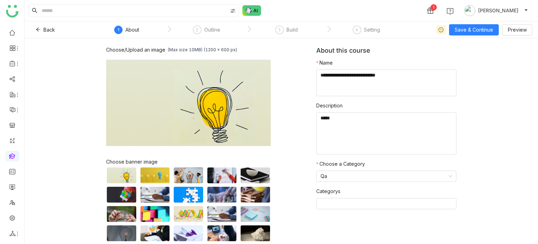
click at [226, 27] on nz-step "2 Outline" at bounding box center [207, 32] width 80 height 13
click at [213, 30] on div "Outline" at bounding box center [212, 30] width 16 height 8
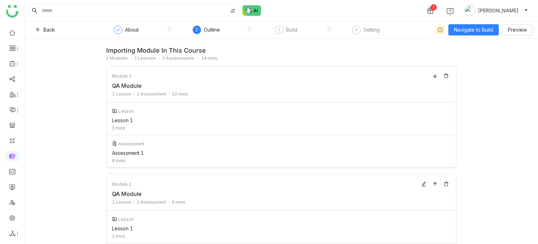
click at [290, 24] on nz-steps "About 2 Outline 3 Build 4 Setting" at bounding box center [248, 29] width 315 height 17
click at [290, 27] on div "Build" at bounding box center [291, 30] width 11 height 8
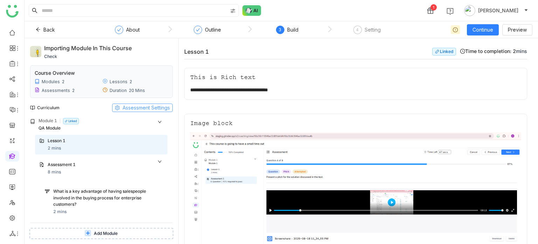
click at [156, 110] on span "Assessment Settings" at bounding box center [146, 108] width 47 height 8
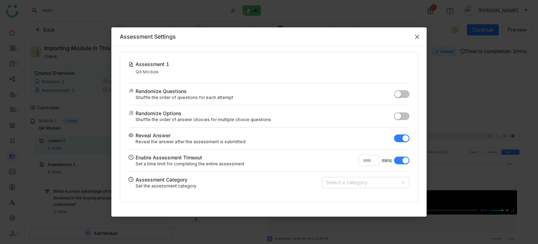
click at [418, 35] on icon "Close" at bounding box center [418, 37] width 6 height 6
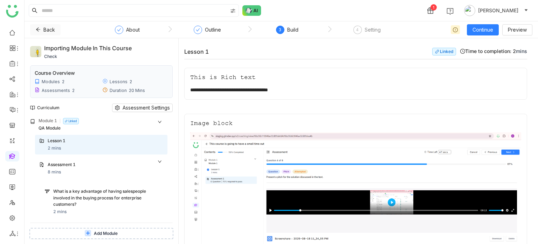
click at [36, 30] on icon at bounding box center [38, 29] width 5 height 5
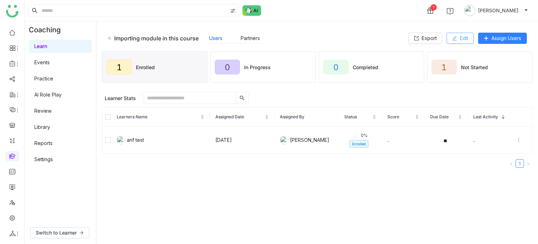
click at [464, 40] on span "Edit" at bounding box center [464, 38] width 8 height 8
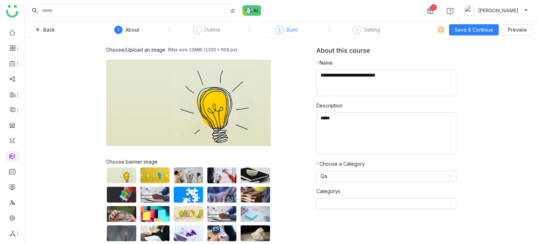
click at [283, 29] on div "3" at bounding box center [279, 30] width 8 height 8
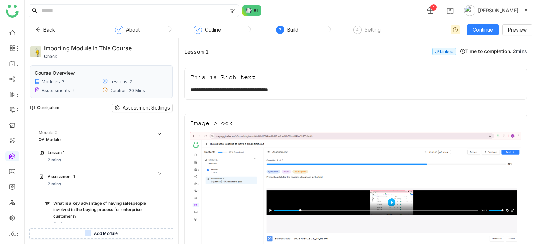
scroll to position [197, 0]
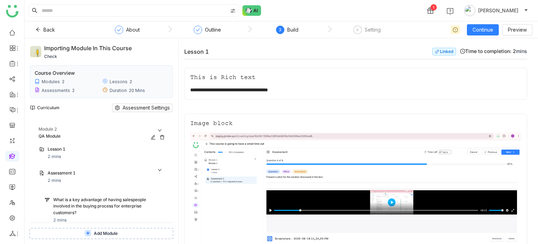
click at [158, 127] on div "Module 2" at bounding box center [103, 129] width 129 height 7
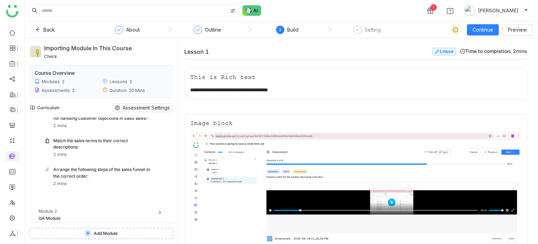
scroll to position [0, 0]
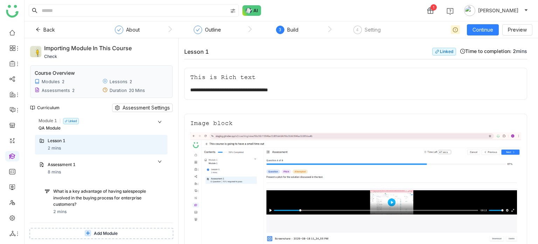
click at [158, 122] on icon at bounding box center [160, 121] width 4 height 4
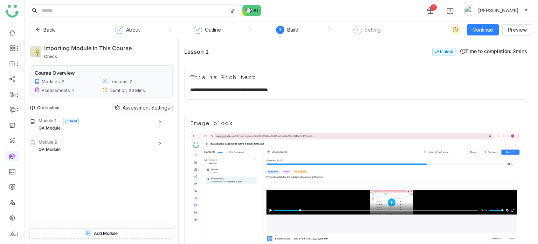
click at [160, 142] on icon at bounding box center [160, 143] width 4 height 4
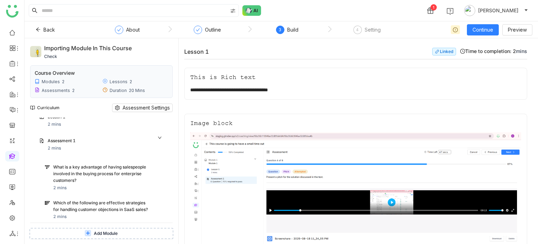
scroll to position [45, 0]
click at [160, 136] on icon at bounding box center [160, 138] width 4 height 4
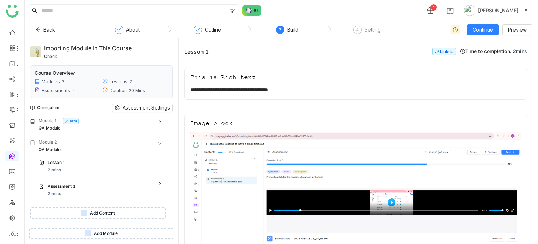
click at [160, 135] on div "Module 1 Linked QA Module Lesson 1 2 mins Assessment 1 8 mins What is a key adv…" at bounding box center [101, 169] width 143 height 105
click at [158, 141] on icon at bounding box center [160, 143] width 4 height 4
click at [158, 122] on icon at bounding box center [160, 121] width 4 height 4
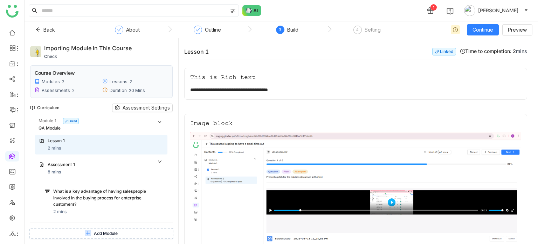
click at [158, 122] on icon at bounding box center [160, 121] width 4 height 4
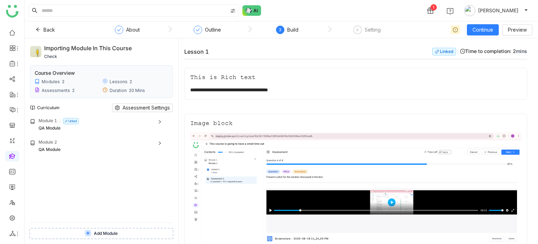
click at [158, 122] on icon at bounding box center [160, 121] width 4 height 4
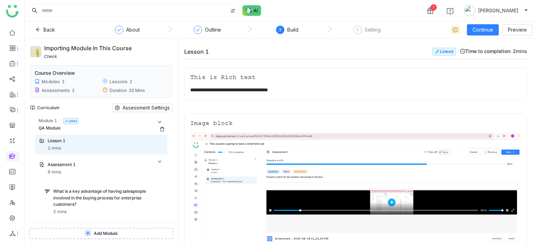
click at [153, 119] on div "Module 1 Linked" at bounding box center [103, 120] width 129 height 7
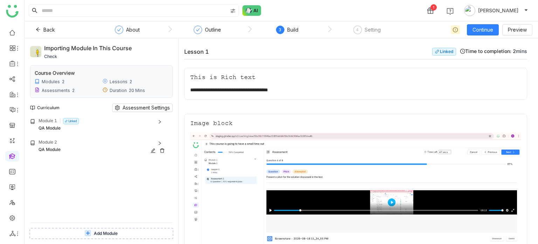
click at [138, 146] on div "QA Module" at bounding box center [96, 149] width 114 height 7
click at [140, 141] on div "Module 2" at bounding box center [103, 142] width 129 height 7
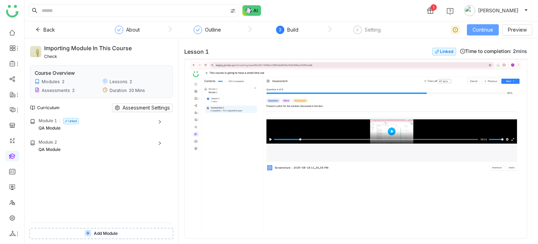
click at [487, 28] on span "Continue" at bounding box center [483, 30] width 21 height 8
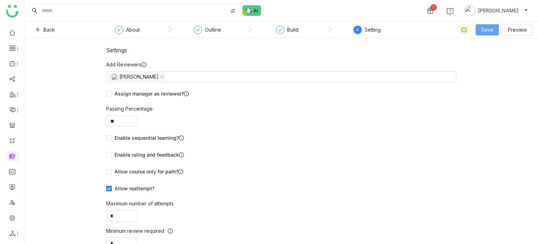
click at [497, 28] on button "Save" at bounding box center [487, 29] width 23 height 11
click at [486, 60] on span "Save & Publish" at bounding box center [498, 57] width 34 height 8
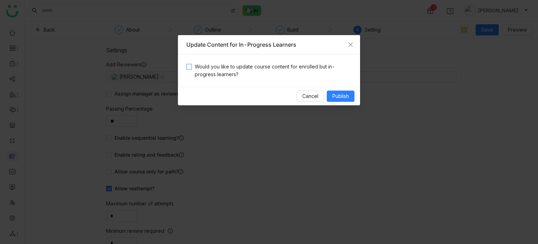
click at [275, 73] on span "Would you like to update course content for enrolled but in-progress learners?" at bounding box center [272, 70] width 160 height 15
click at [333, 96] on span "Publish" at bounding box center [341, 96] width 16 height 8
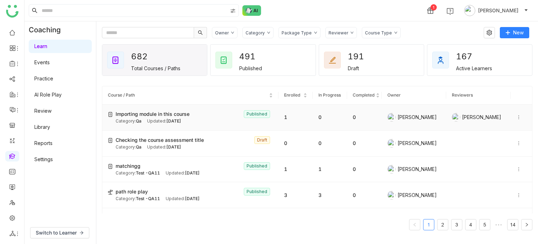
click at [517, 117] on icon at bounding box center [519, 117] width 5 height 5
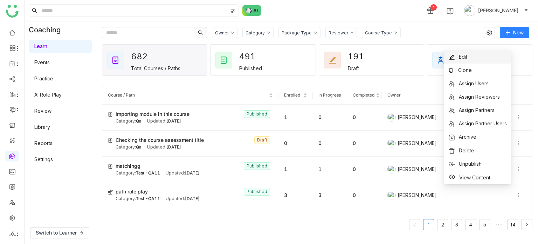
click at [495, 56] on li "Edit" at bounding box center [477, 56] width 67 height 13
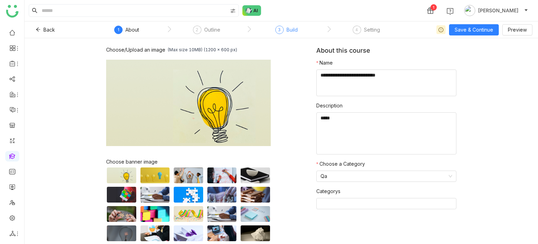
click at [282, 30] on div "3" at bounding box center [279, 30] width 8 height 8
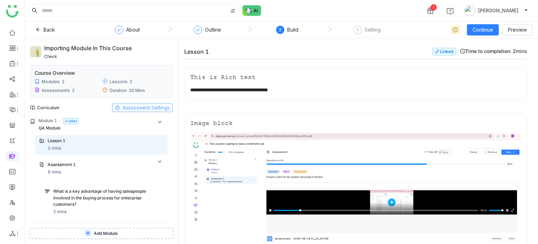
click at [145, 105] on span "Assessment Settings" at bounding box center [146, 108] width 47 height 8
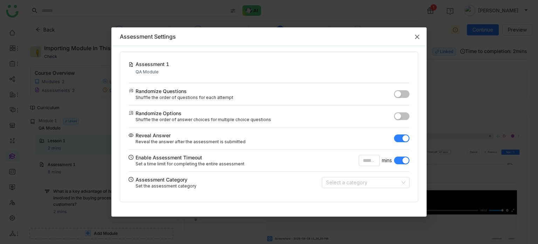
click at [416, 40] on span "Close" at bounding box center [417, 36] width 19 height 19
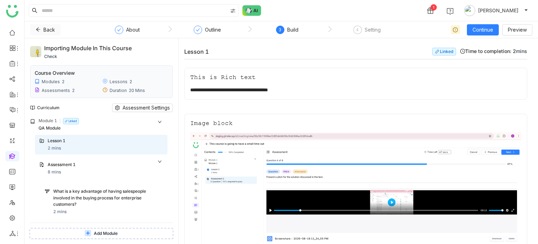
click at [39, 26] on button "Back" at bounding box center [45, 29] width 30 height 11
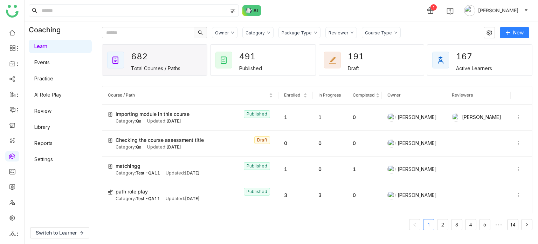
click at [50, 125] on link "Library" at bounding box center [42, 127] width 16 height 6
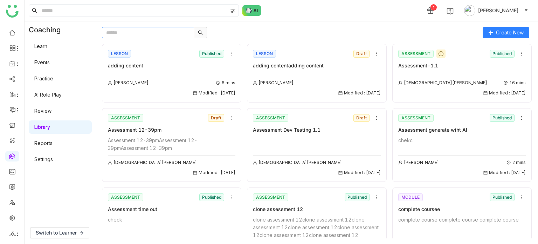
click at [157, 28] on input "text" at bounding box center [148, 32] width 92 height 11
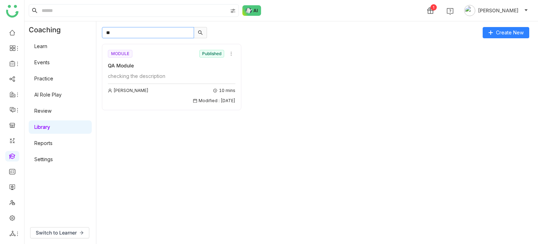
type input "**"
click at [157, 68] on div "QA Module" at bounding box center [172, 66] width 128 height 8
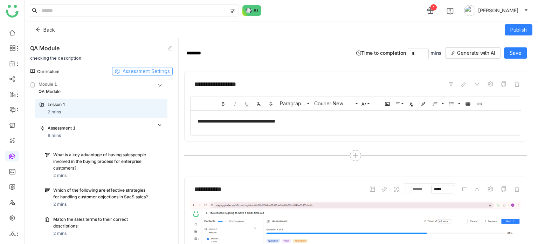
click at [141, 70] on span "Assessment Settings" at bounding box center [146, 71] width 47 height 8
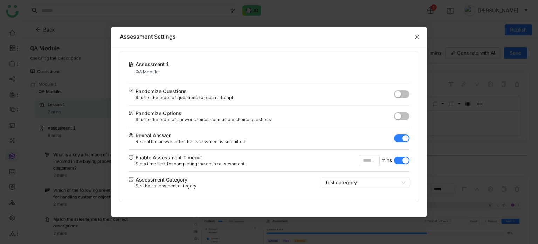
click at [415, 40] on span "Close" at bounding box center [417, 36] width 19 height 19
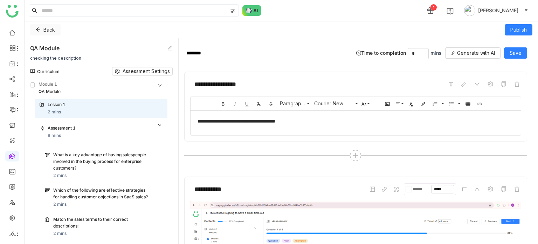
click at [40, 29] on icon at bounding box center [38, 30] width 4 height 4
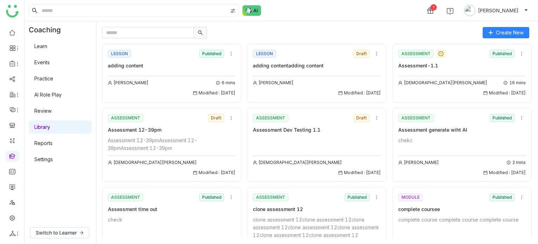
click at [50, 127] on link "Library" at bounding box center [42, 127] width 16 height 6
click at [47, 49] on link "Learn" at bounding box center [40, 46] width 13 height 6
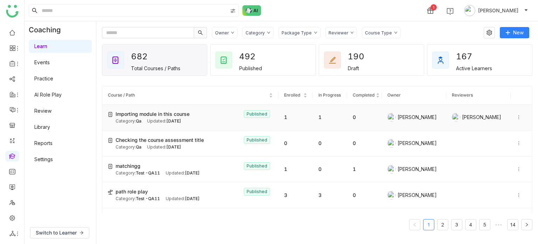
click at [171, 118] on span "[DATE]" at bounding box center [173, 120] width 15 height 5
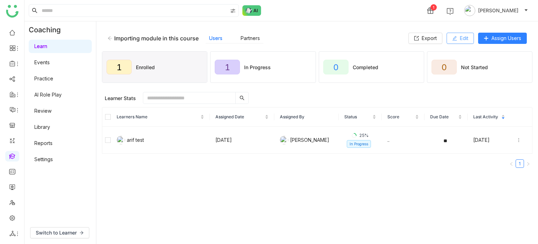
click at [463, 36] on span "Edit" at bounding box center [464, 38] width 8 height 8
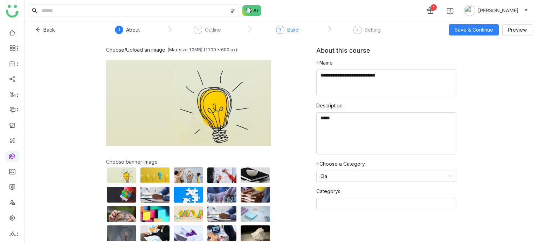
click at [276, 32] on div "3" at bounding box center [280, 30] width 8 height 8
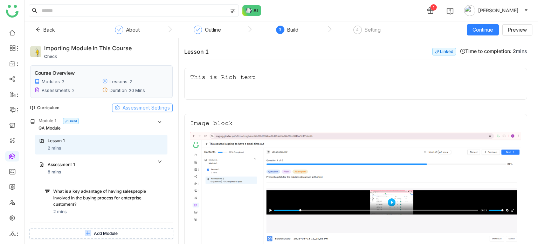
click at [151, 106] on span "Assessment Settings" at bounding box center [146, 108] width 47 height 8
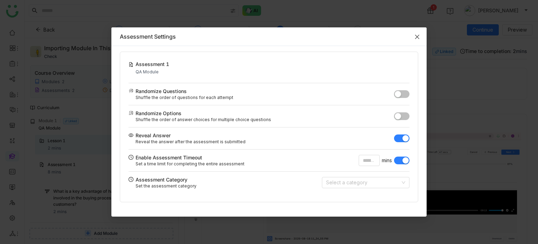
click at [421, 33] on span "Close" at bounding box center [417, 36] width 19 height 19
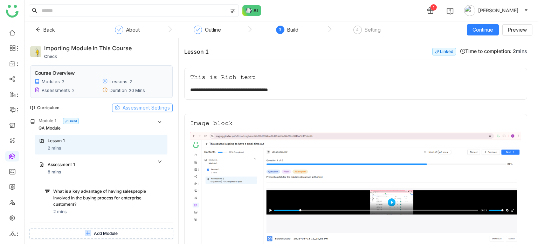
click at [160, 108] on span "Assessment Settings" at bounding box center [146, 108] width 47 height 8
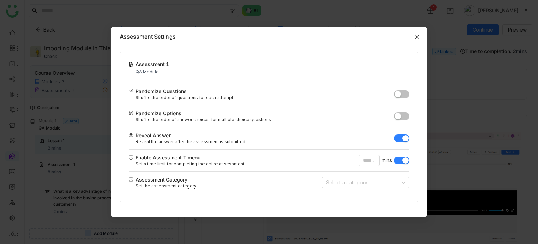
click at [416, 35] on icon "Close" at bounding box center [418, 37] width 6 height 6
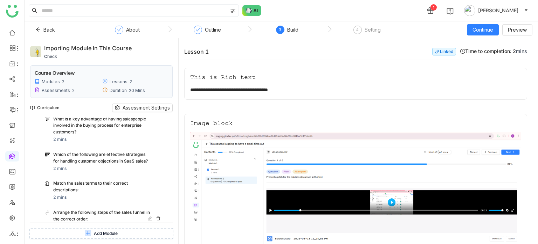
scroll to position [324, 0]
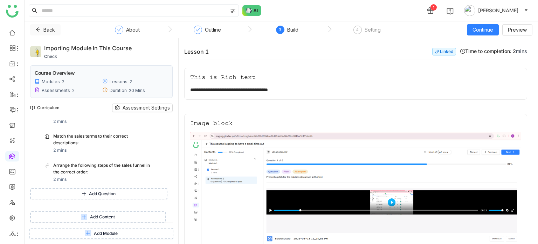
click at [39, 28] on icon at bounding box center [38, 29] width 5 height 5
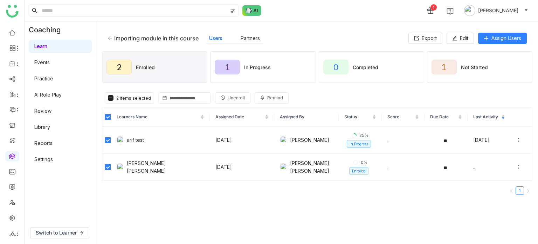
click at [228, 101] on span "Unenroll" at bounding box center [236, 98] width 17 height 7
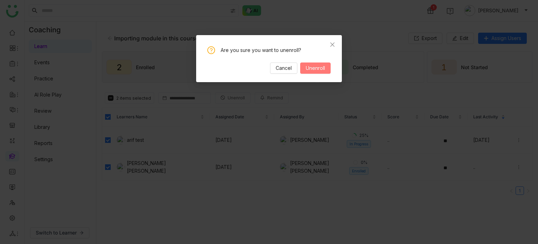
click at [318, 66] on span "Unenroll" at bounding box center [315, 68] width 19 height 8
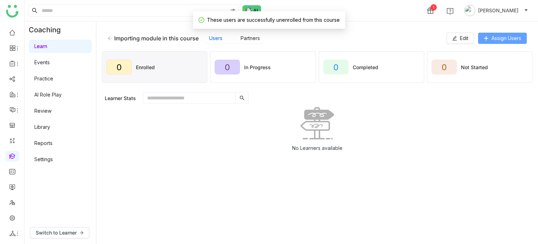
click at [492, 37] on span "Assign Users" at bounding box center [507, 38] width 30 height 8
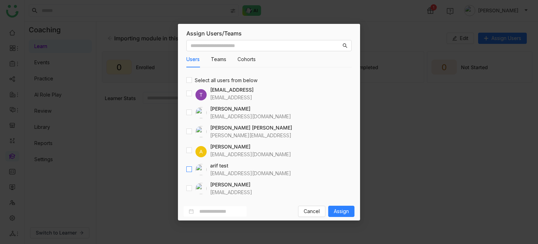
click at [190, 165] on div at bounding box center [196, 169] width 20 height 11
click at [345, 211] on span "Assign" at bounding box center [341, 211] width 15 height 8
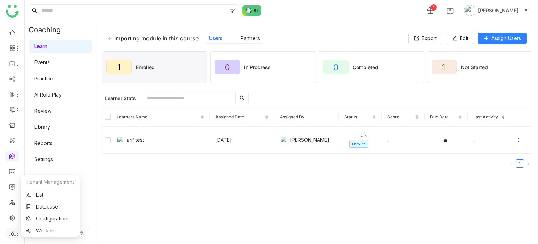
drag, startPoint x: 15, startPoint y: 234, endPoint x: 27, endPoint y: 220, distance: 18.9
click at [15, 234] on icon at bounding box center [18, 234] width 6 height 6
click at [53, 192] on link "List" at bounding box center [50, 194] width 48 height 5
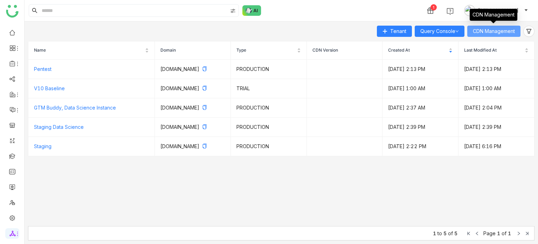
click at [487, 27] on button "CDN Management" at bounding box center [493, 31] width 53 height 11
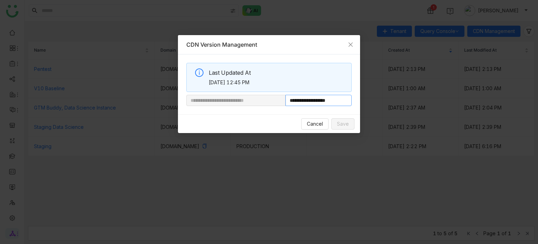
drag, startPoint x: 308, startPoint y: 102, endPoint x: 339, endPoint y: 104, distance: 30.9
click at [339, 104] on input "**********" at bounding box center [319, 100] width 66 height 11
paste input "**********"
type input "**********"
click at [339, 123] on span "Save" at bounding box center [343, 124] width 12 height 8
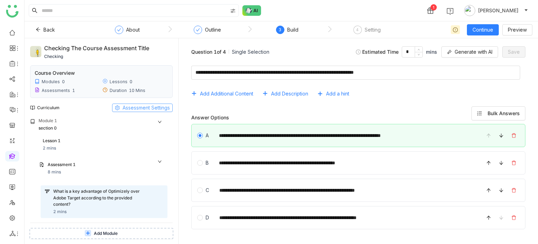
scroll to position [23, 0]
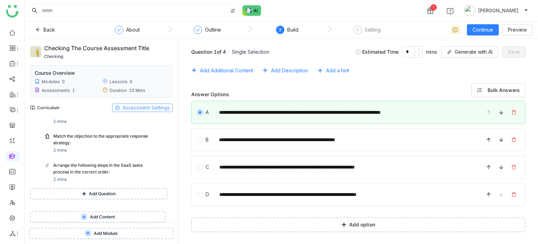
click at [150, 111] on button "Assessment Settings" at bounding box center [142, 107] width 61 height 8
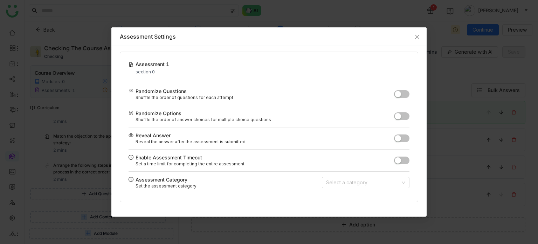
click at [403, 165] on div "Enable Assessment Timeout Set a time limit for completing the entire assessment" at bounding box center [269, 160] width 281 height 22
click at [418, 38] on icon "Close" at bounding box center [418, 37] width 6 height 6
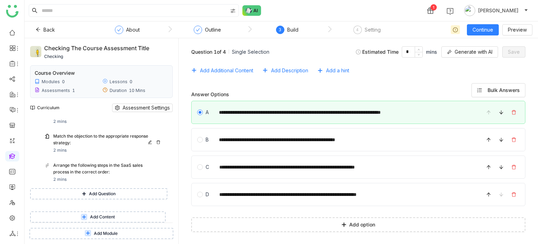
scroll to position [0, 0]
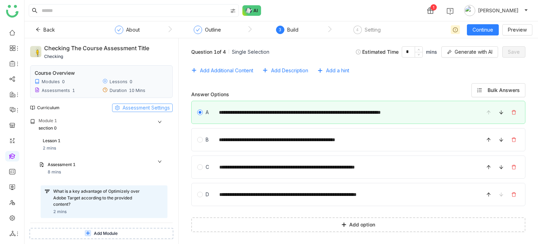
click at [150, 109] on span "Assessment Settings" at bounding box center [146, 108] width 47 height 8
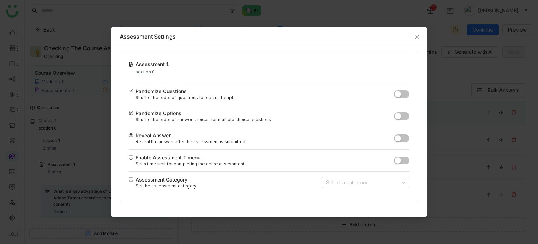
click at [404, 162] on button "button" at bounding box center [401, 160] width 15 height 8
click at [368, 161] on input "*" at bounding box center [369, 160] width 21 height 11
type input "*"
click at [417, 37] on icon "Close" at bounding box center [418, 37] width 6 height 6
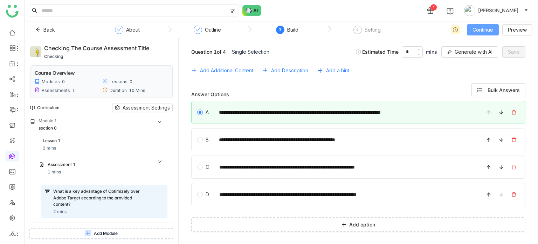
click at [490, 26] on span "Continue" at bounding box center [483, 30] width 21 height 8
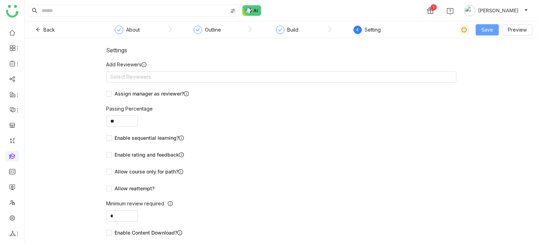
click at [483, 31] on span "Save" at bounding box center [487, 30] width 12 height 8
click at [491, 57] on span "Save & Publish" at bounding box center [498, 57] width 34 height 8
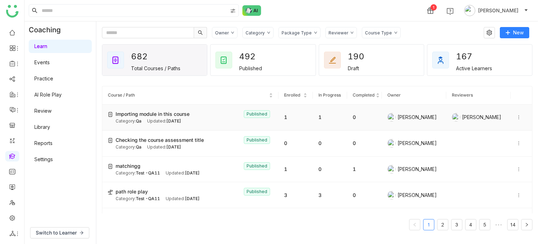
click at [191, 116] on div "Importing module in this course Published" at bounding box center [194, 114] width 157 height 8
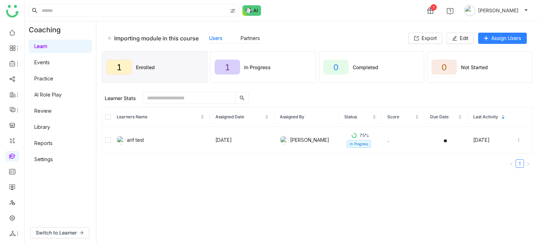
click at [103, 120] on th at bounding box center [106, 116] width 9 height 19
click at [104, 119] on th at bounding box center [106, 116] width 9 height 19
click at [238, 96] on span "Unenroll" at bounding box center [236, 98] width 17 height 7
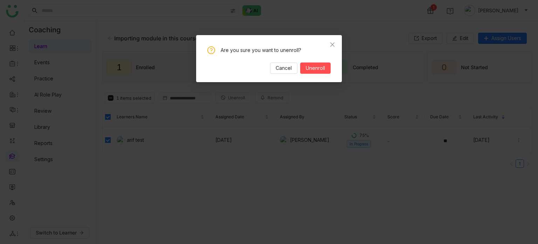
click at [320, 74] on div "Are you sure you want to unenroll? Cancel Unenroll" at bounding box center [269, 58] width 146 height 47
click at [323, 69] on span "Unenroll" at bounding box center [315, 68] width 19 height 8
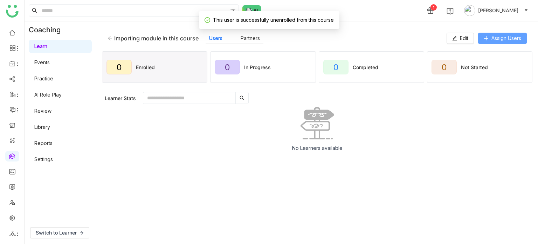
click at [495, 37] on span "Assign Users" at bounding box center [507, 38] width 30 height 8
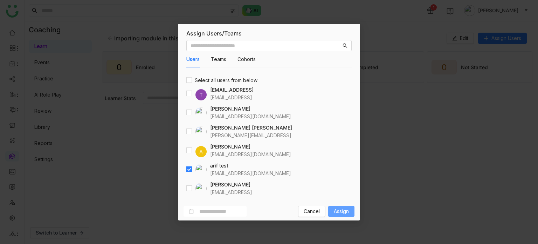
click at [343, 213] on span "Assign" at bounding box center [341, 211] width 15 height 8
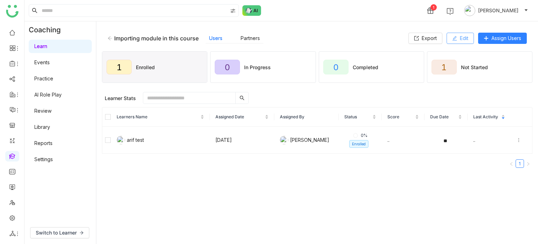
click at [469, 43] on button "Edit" at bounding box center [460, 38] width 27 height 11
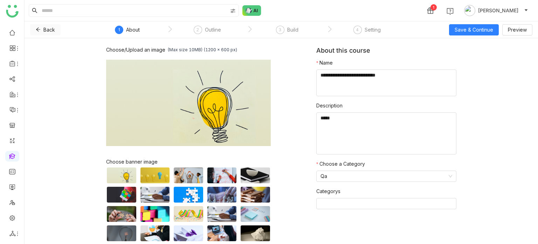
click at [33, 30] on button "Back" at bounding box center [45, 29] width 30 height 11
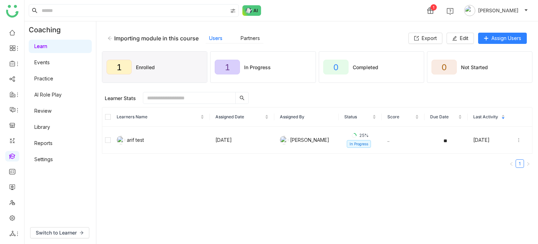
click at [50, 128] on link "Library" at bounding box center [42, 127] width 16 height 6
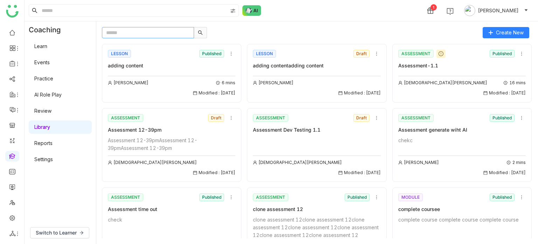
click at [139, 34] on input "text" at bounding box center [148, 32] width 92 height 11
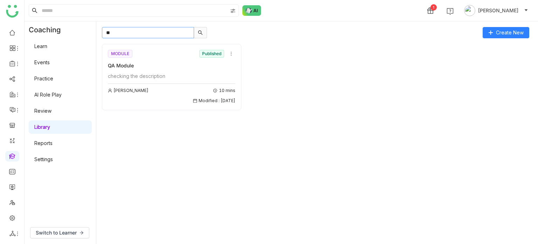
type input "**"
click at [143, 69] on div "QA Module" at bounding box center [172, 66] width 128 height 8
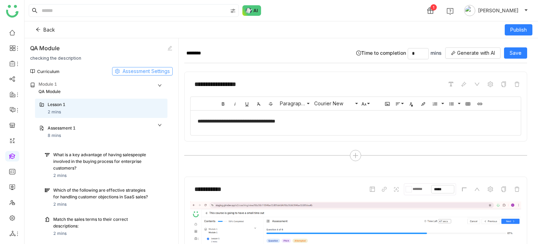
click at [153, 69] on span "Assessment Settings" at bounding box center [146, 71] width 47 height 8
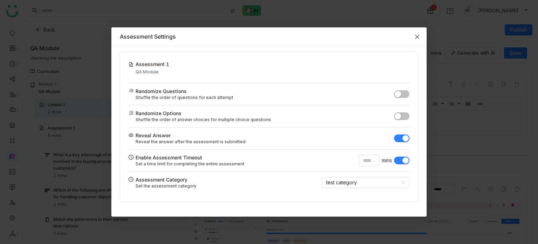
click at [419, 39] on span "Close" at bounding box center [417, 36] width 19 height 19
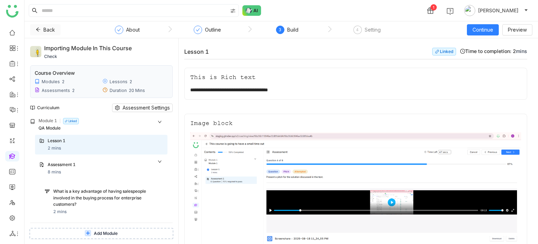
click at [47, 29] on span "Back" at bounding box center [49, 30] width 12 height 8
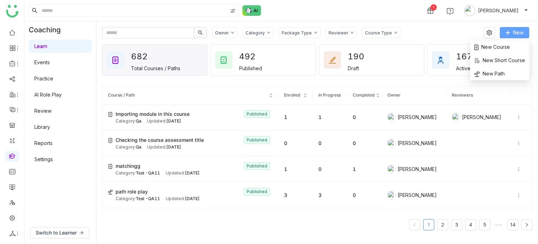
click at [509, 37] on button "New" at bounding box center [514, 32] width 29 height 11
click at [490, 74] on span "New Path" at bounding box center [489, 74] width 30 height 8
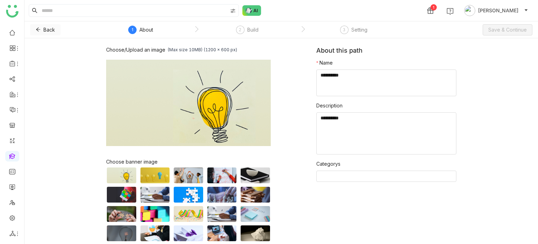
click at [34, 29] on button "Back" at bounding box center [45, 29] width 30 height 11
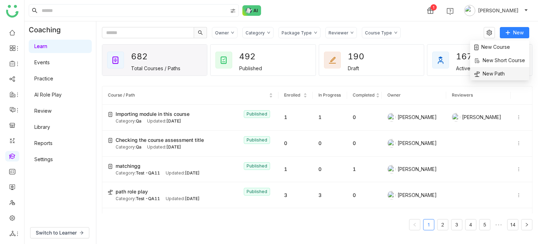
click at [514, 74] on li "New Path" at bounding box center [499, 73] width 59 height 13
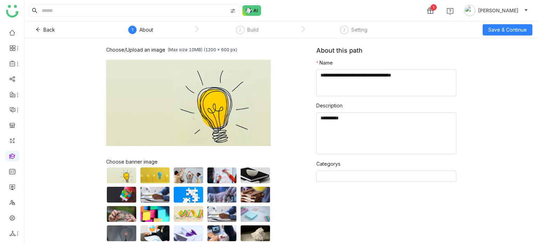
type textarea "**********"
type textarea "********"
type input "*"
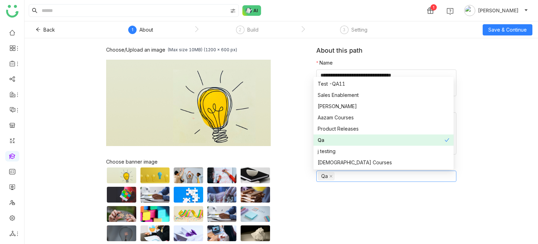
click at [398, 139] on div "Qa" at bounding box center [381, 140] width 127 height 8
click at [375, 141] on div "Qa" at bounding box center [384, 140] width 132 height 8
click at [503, 75] on div "Choose/Upload an image (Max size 10MB) (1200 x 600 px) Browse Image Choose bann…" at bounding box center [282, 140] width 514 height 205
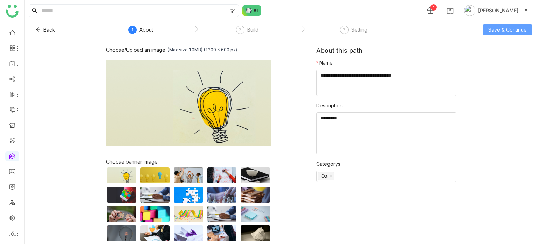
click at [509, 31] on span "Save & Continue" at bounding box center [508, 30] width 39 height 8
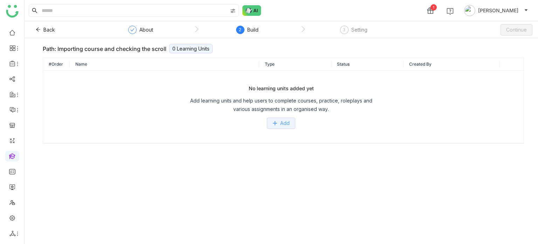
click at [284, 124] on span "Add" at bounding box center [284, 123] width 9 height 8
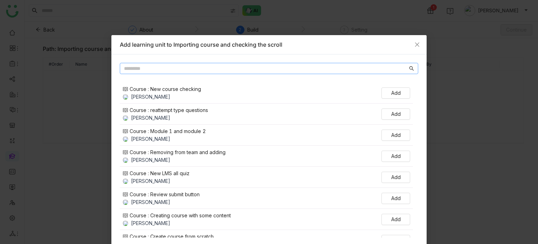
click at [304, 68] on input "text" at bounding box center [266, 68] width 284 height 8
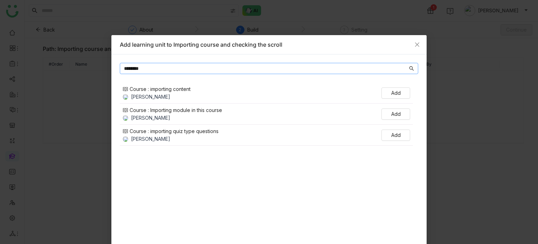
type input "********"
click at [399, 113] on button "Add" at bounding box center [396, 113] width 29 height 11
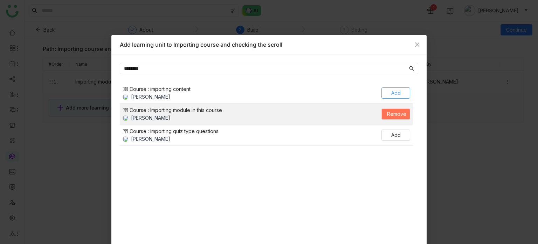
click at [391, 87] on button "Add" at bounding box center [396, 92] width 29 height 11
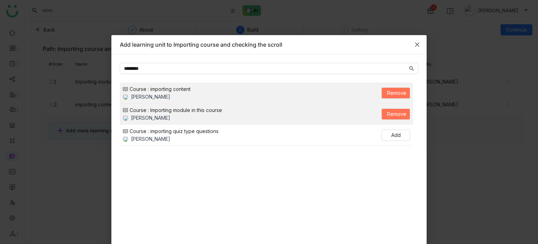
click at [415, 43] on icon "Close" at bounding box center [417, 44] width 4 height 4
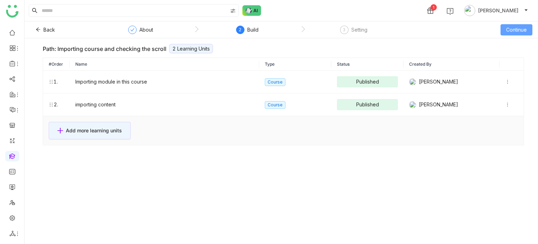
click at [513, 26] on span "Continue" at bounding box center [516, 30] width 21 height 8
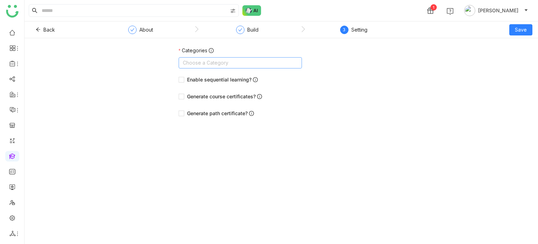
click at [248, 63] on nz-select-top-control "Choose a Category" at bounding box center [240, 62] width 123 height 11
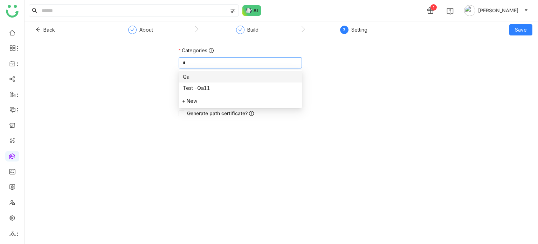
type input "**"
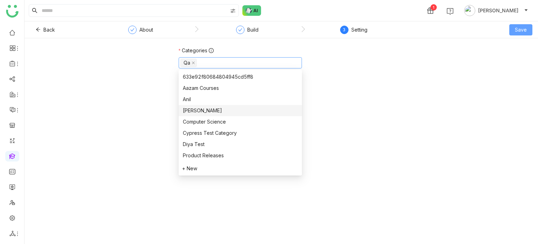
click at [528, 25] on button "Save" at bounding box center [521, 29] width 23 height 11
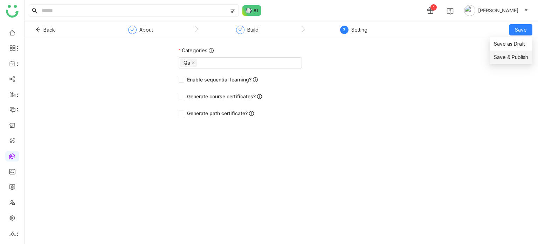
click at [520, 56] on span "Save & Publish" at bounding box center [511, 57] width 34 height 8
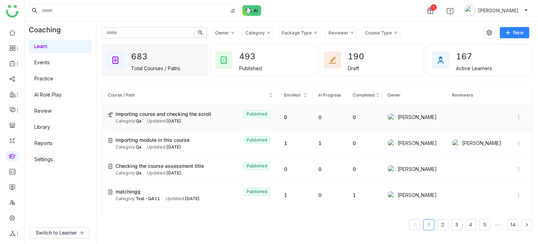
click at [517, 116] on icon at bounding box center [519, 117] width 5 height 5
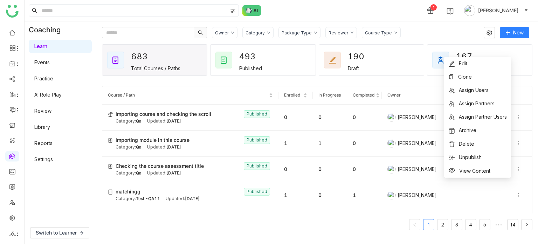
click at [406, 10] on div "1 Arif uddin" at bounding box center [282, 10] width 514 height 21
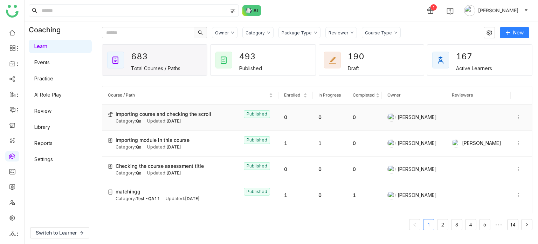
click at [517, 117] on icon at bounding box center [519, 117] width 5 height 5
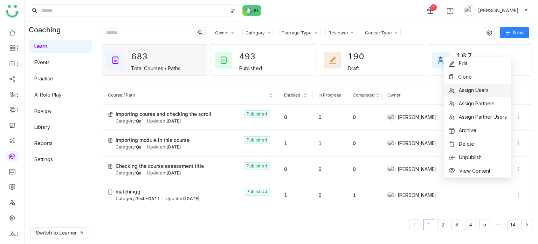
click at [481, 89] on span "Assign Users" at bounding box center [474, 90] width 30 height 6
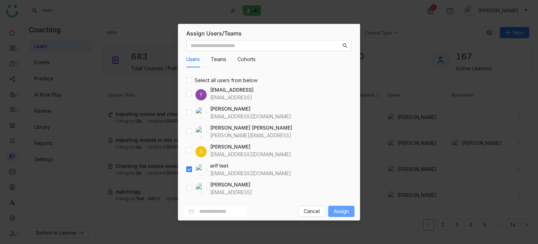
click at [350, 213] on button "Assign" at bounding box center [341, 210] width 26 height 11
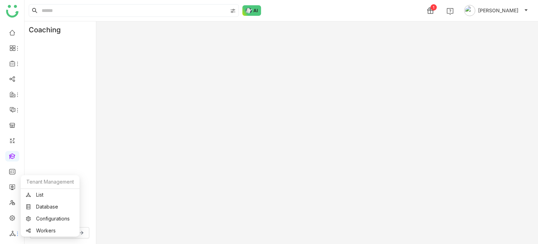
click at [11, 230] on icon at bounding box center [12, 233] width 6 height 6
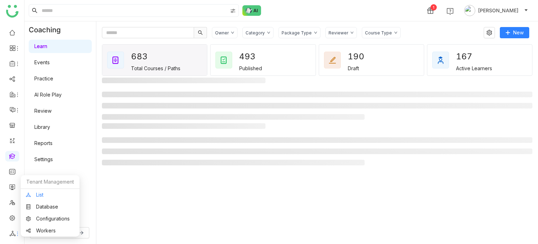
click at [52, 192] on link "List" at bounding box center [50, 194] width 48 height 5
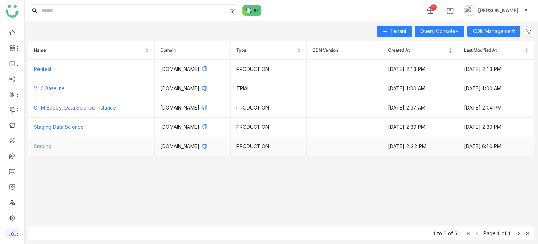
click at [49, 149] on link "Staging" at bounding box center [43, 146] width 18 height 6
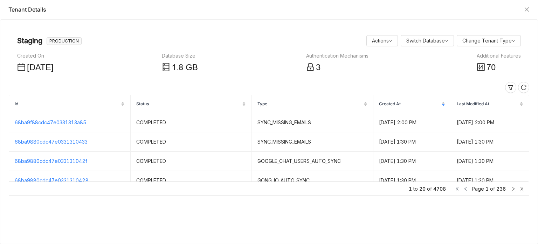
click at [474, 61] on div "Created On Jun 12, 2025 Database Size 1 .8 GB Authentication Mechanisms 3 Addit…" at bounding box center [269, 63] width 504 height 22
click at [481, 64] on icon at bounding box center [480, 66] width 7 height 7
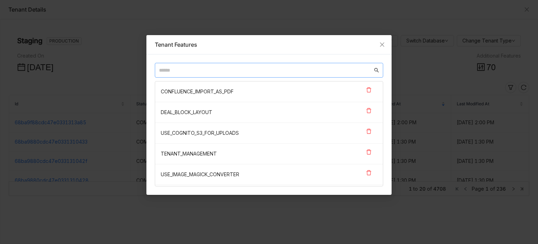
click at [213, 69] on input "text" at bounding box center [266, 70] width 214 height 8
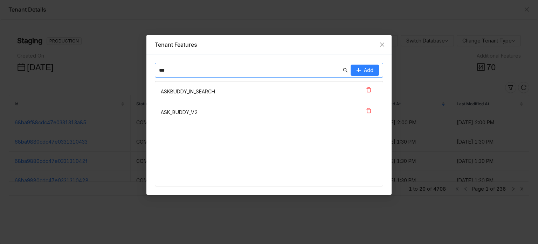
type input "***"
drag, startPoint x: 205, startPoint y: 114, endPoint x: 161, endPoint y: 113, distance: 44.5
click at [161, 113] on nz-list-item "ASK_BUDDY_V2" at bounding box center [269, 112] width 228 height 20
copy nz-list-item "ASK_BUDDY_V2"
click at [367, 112] on icon at bounding box center [369, 111] width 6 height 6
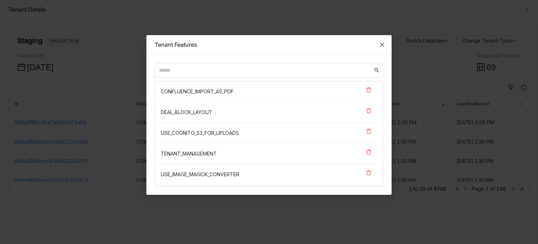
click at [386, 43] on span "Close" at bounding box center [382, 44] width 19 height 19
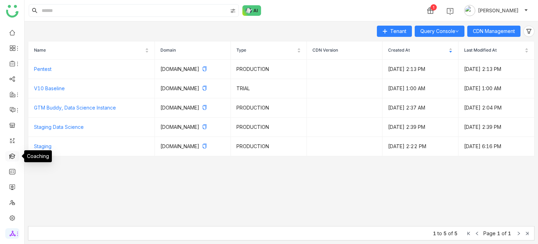
click at [13, 156] on link at bounding box center [12, 155] width 6 height 6
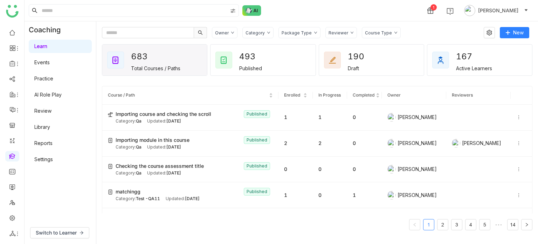
click at [53, 162] on link "Settings" at bounding box center [43, 159] width 19 height 6
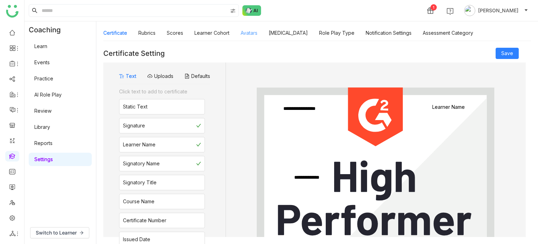
click at [245, 36] on link "Avatars" at bounding box center [249, 33] width 17 height 6
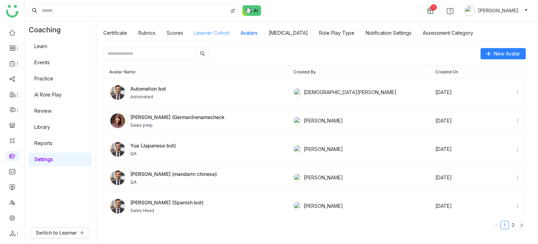
click at [224, 36] on link "Learner Cohort" at bounding box center [211, 33] width 35 height 6
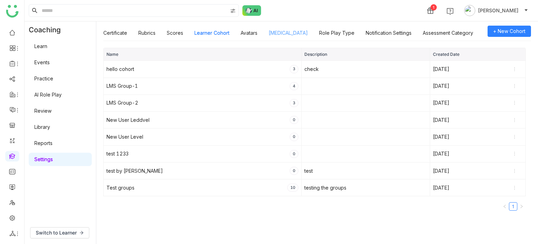
click at [303, 30] on link "[MEDICAL_DATA]" at bounding box center [288, 33] width 39 height 6
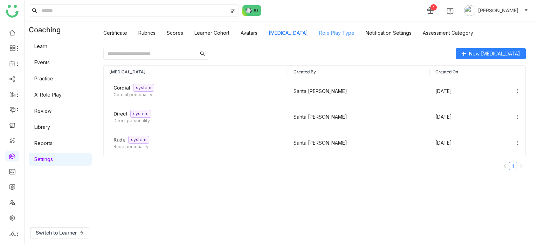
click at [339, 35] on link "Role Play Type" at bounding box center [336, 33] width 35 height 6
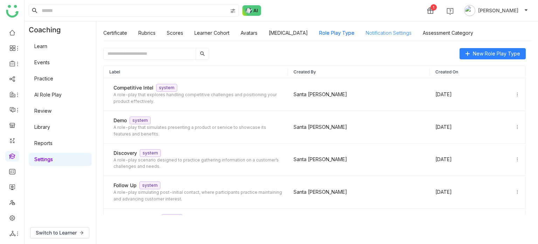
click at [380, 33] on link "Notification Settings" at bounding box center [389, 33] width 46 height 6
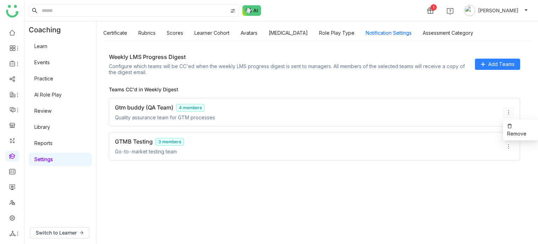
click at [510, 111] on icon at bounding box center [509, 112] width 6 height 6
click at [510, 124] on icon at bounding box center [510, 125] width 4 height 5
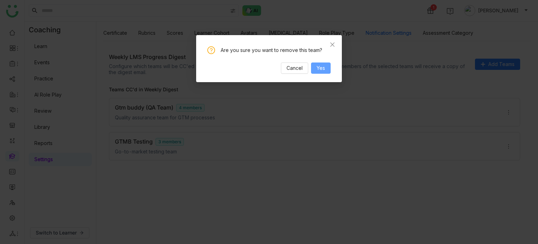
click at [322, 67] on span "Yes" at bounding box center [321, 68] width 8 height 8
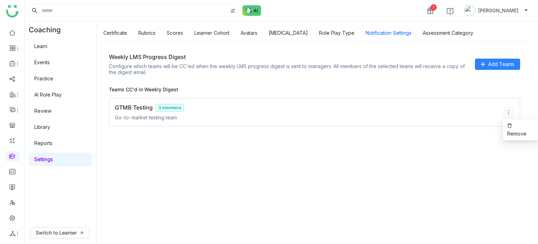
click at [512, 114] on button at bounding box center [508, 112] width 11 height 11
click at [512, 121] on li "Remove" at bounding box center [520, 129] width 35 height 21
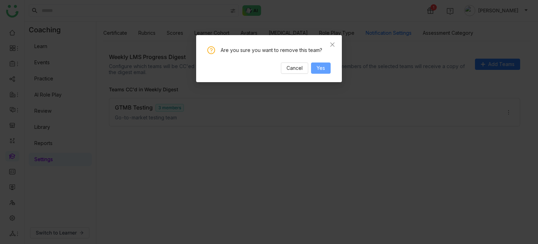
click at [322, 69] on span "Yes" at bounding box center [321, 68] width 8 height 8
